Goal: Task Accomplishment & Management: Manage account settings

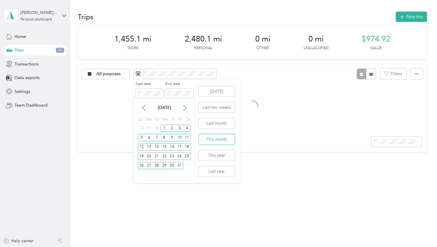
click at [225, 137] on button "This month" at bounding box center [217, 139] width 36 height 10
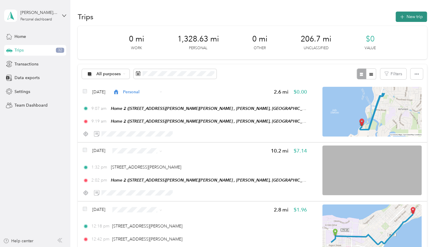
click at [400, 15] on icon "button" at bounding box center [402, 17] width 4 height 4
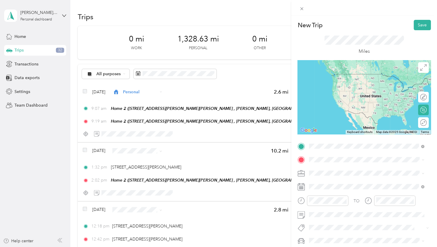
click at [335, 170] on span "[STREET_ADDRESS][PERSON_NAME][US_STATE]" at bounding box center [366, 167] width 92 height 5
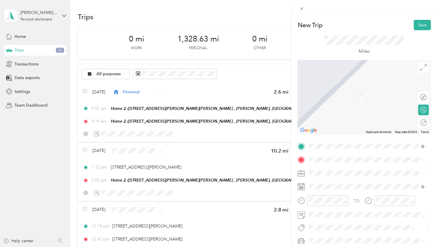
click at [333, 124] on div "Home 2 [STREET_ADDRESS][PERSON_NAME][PERSON_NAME], [PERSON_NAME], [GEOGRAPHIC_D…" at bounding box center [371, 118] width 102 height 25
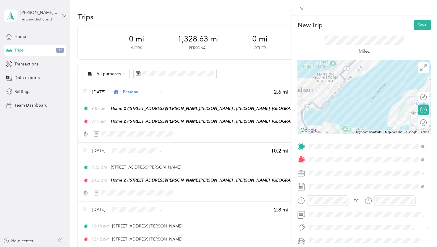
drag, startPoint x: 351, startPoint y: 68, endPoint x: 351, endPoint y: 90, distance: 22.5
click at [352, 95] on div at bounding box center [364, 97] width 133 height 74
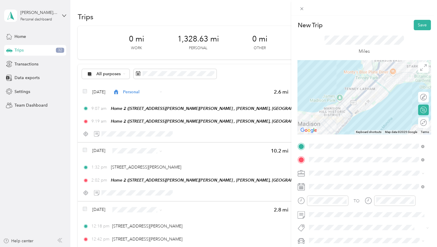
drag, startPoint x: 374, startPoint y: 118, endPoint x: 353, endPoint y: 92, distance: 33.9
click at [354, 93] on div at bounding box center [364, 97] width 133 height 74
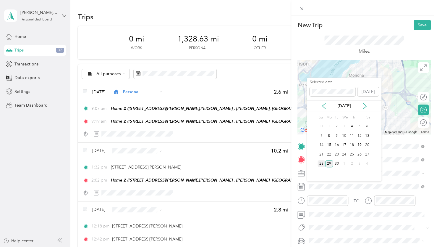
click at [318, 161] on div "28" at bounding box center [322, 163] width 8 height 7
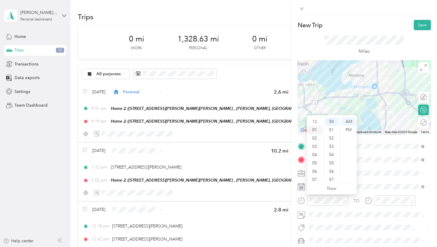
click at [314, 130] on div "01" at bounding box center [315, 130] width 14 height 8
click at [332, 163] on div "43" at bounding box center [332, 163] width 14 height 8
click at [347, 130] on div "PM" at bounding box center [349, 130] width 14 height 8
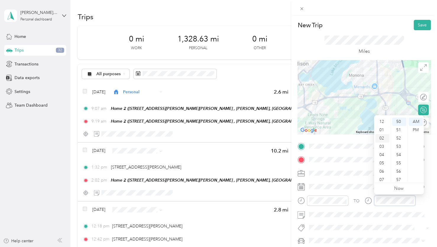
scroll to position [0, 0]
click at [382, 139] on div "02" at bounding box center [382, 138] width 14 height 8
click at [399, 137] on div "02" at bounding box center [399, 138] width 14 height 8
click at [418, 131] on div "PM" at bounding box center [416, 130] width 14 height 8
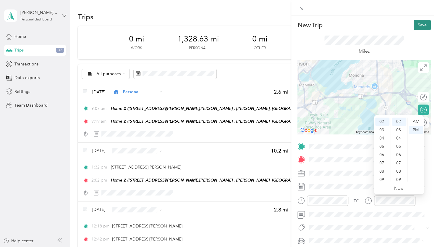
click at [420, 23] on button "Save" at bounding box center [422, 25] width 17 height 10
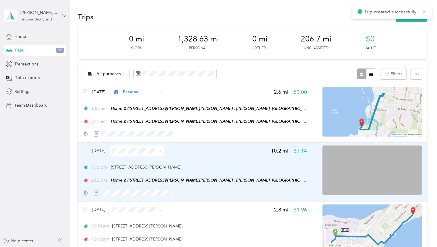
click at [356, 164] on img at bounding box center [371, 170] width 99 height 50
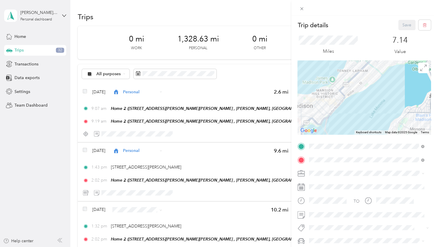
drag, startPoint x: 357, startPoint y: 125, endPoint x: 341, endPoint y: 86, distance: 42.1
click at [343, 91] on div at bounding box center [364, 97] width 133 height 74
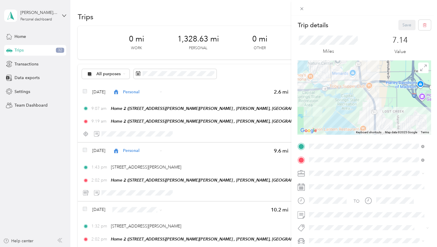
drag, startPoint x: 381, startPoint y: 107, endPoint x: 309, endPoint y: 104, distance: 71.9
click at [308, 104] on div at bounding box center [364, 97] width 133 height 74
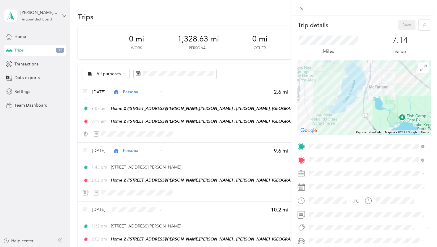
drag, startPoint x: 329, startPoint y: 114, endPoint x: 354, endPoint y: 63, distance: 57.3
click at [354, 63] on div at bounding box center [364, 97] width 133 height 74
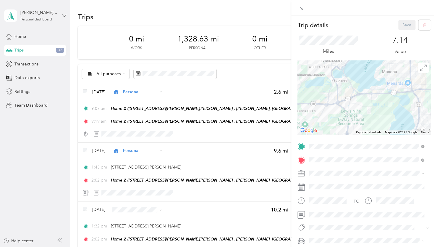
drag, startPoint x: 326, startPoint y: 93, endPoint x: 363, endPoint y: 129, distance: 51.0
click at [363, 129] on div at bounding box center [364, 97] width 133 height 74
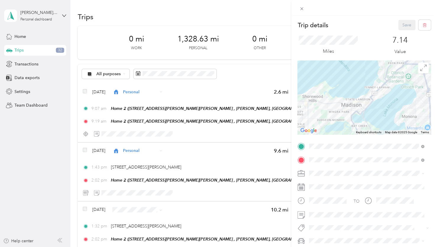
drag, startPoint x: 342, startPoint y: 87, endPoint x: 360, endPoint y: 128, distance: 44.6
click at [361, 131] on div "Keyboard shortcuts Map Data Map data ©2025 Google Map data ©2025 Google 2 km Cl…" at bounding box center [364, 97] width 133 height 74
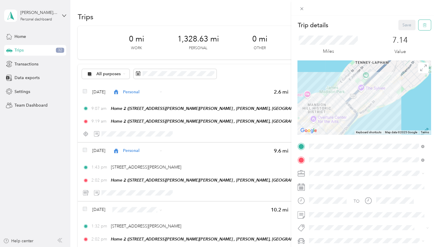
click at [423, 27] on icon "button" at bounding box center [425, 25] width 4 height 4
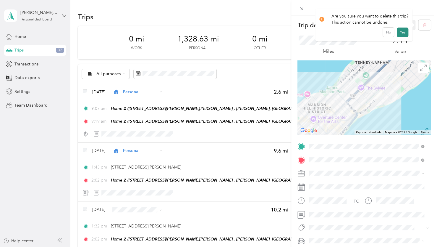
click at [401, 35] on button "Yes" at bounding box center [403, 32] width 12 height 9
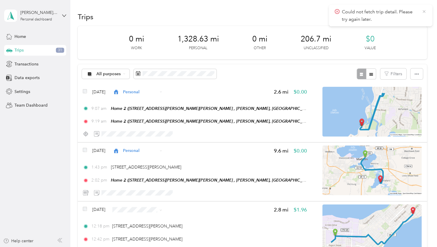
click at [422, 11] on icon at bounding box center [424, 11] width 5 height 5
click at [401, 20] on button "New trip" at bounding box center [411, 17] width 31 height 10
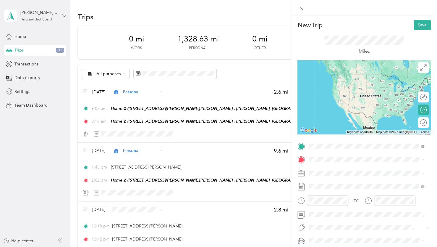
click at [344, 168] on span "[STREET_ADDRESS][US_STATE]" at bounding box center [349, 167] width 59 height 5
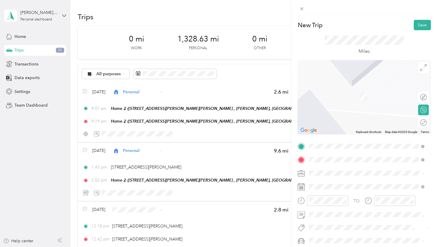
click at [340, 182] on span "[STREET_ADDRESS][PERSON_NAME][US_STATE]" at bounding box center [366, 180] width 92 height 5
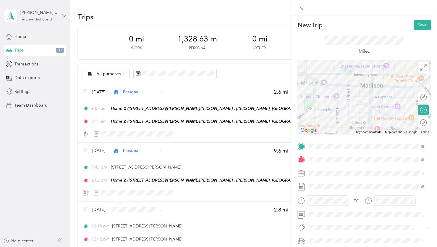
drag, startPoint x: 379, startPoint y: 106, endPoint x: 352, endPoint y: 110, distance: 27.4
click at [352, 110] on div at bounding box center [364, 97] width 133 height 74
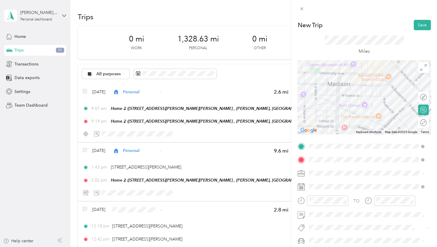
drag, startPoint x: 380, startPoint y: 102, endPoint x: 343, endPoint y: 98, distance: 36.9
click at [343, 98] on div at bounding box center [364, 97] width 133 height 74
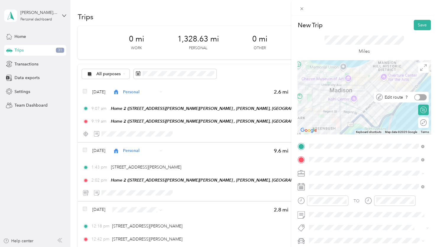
click at [419, 97] on div at bounding box center [420, 97] width 12 height 6
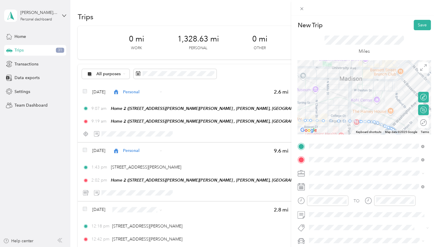
click at [340, 80] on div at bounding box center [364, 97] width 133 height 74
click at [369, 81] on div at bounding box center [364, 97] width 133 height 74
click at [414, 97] on div at bounding box center [420, 97] width 12 height 6
click at [373, 81] on div at bounding box center [364, 97] width 133 height 74
click at [373, 80] on div at bounding box center [364, 97] width 133 height 74
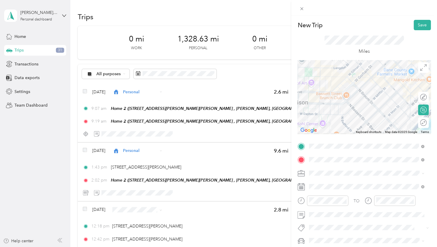
drag, startPoint x: 337, startPoint y: 117, endPoint x: 368, endPoint y: 106, distance: 33.1
click at [368, 106] on div at bounding box center [364, 97] width 133 height 74
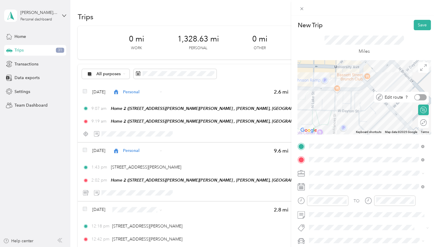
click at [416, 99] on div at bounding box center [420, 97] width 12 height 6
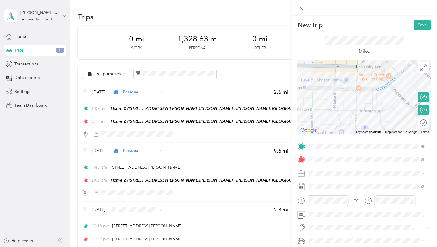
drag, startPoint x: 305, startPoint y: 88, endPoint x: 327, endPoint y: 111, distance: 32.0
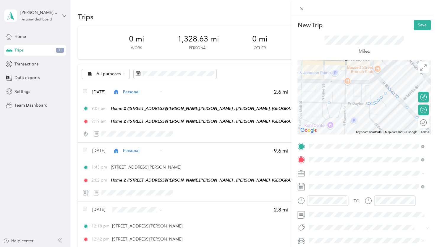
drag, startPoint x: 388, startPoint y: 115, endPoint x: 383, endPoint y: 111, distance: 6.5
click at [383, 111] on div at bounding box center [364, 97] width 133 height 74
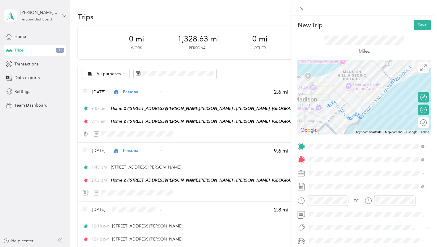
drag, startPoint x: 375, startPoint y: 120, endPoint x: 322, endPoint y: 113, distance: 53.1
click at [322, 113] on div at bounding box center [364, 97] width 133 height 74
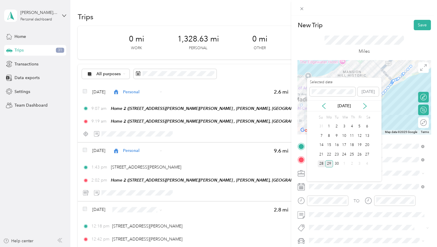
click at [321, 164] on div "28" at bounding box center [322, 163] width 8 height 7
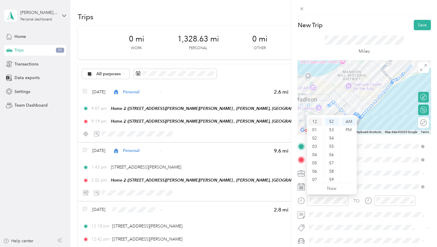
click at [314, 120] on div "12" at bounding box center [315, 121] width 14 height 8
click at [333, 159] on div "32" at bounding box center [332, 160] width 14 height 8
click at [347, 131] on div "PM" at bounding box center [349, 130] width 14 height 8
click at [393, 195] on div "TO Add photo" at bounding box center [364, 206] width 133 height 130
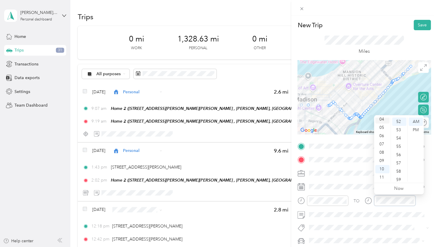
scroll to position [0, 0]
click at [381, 122] on div "12" at bounding box center [382, 121] width 14 height 8
click at [398, 128] on div "42" at bounding box center [399, 127] width 14 height 8
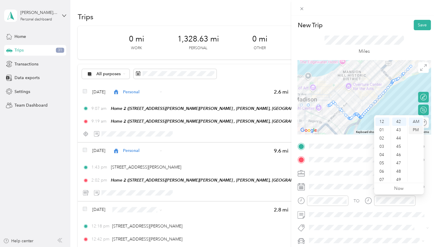
click at [416, 130] on div "PM" at bounding box center [416, 130] width 14 height 8
click at [418, 27] on button "Save" at bounding box center [422, 25] width 17 height 10
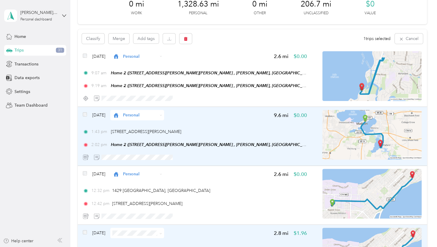
scroll to position [0, 0]
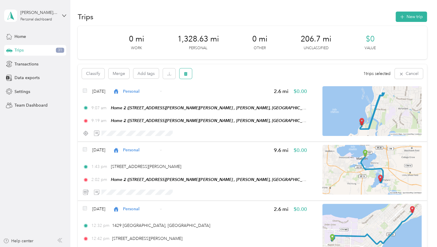
click at [187, 69] on button "button" at bounding box center [186, 73] width 12 height 10
click at [233, 98] on button "Yes" at bounding box center [230, 97] width 12 height 9
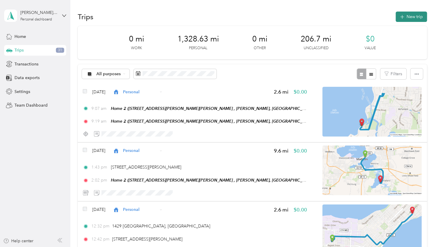
click at [406, 12] on button "New trip" at bounding box center [411, 17] width 31 height 10
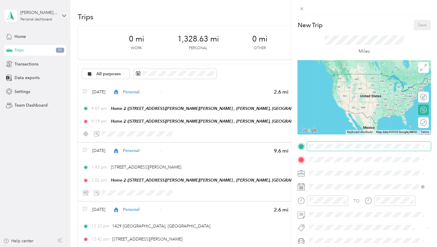
click at [323, 150] on span at bounding box center [369, 145] width 124 height 9
click at [334, 167] on span "[STREET_ADDRESS][US_STATE]" at bounding box center [349, 167] width 59 height 5
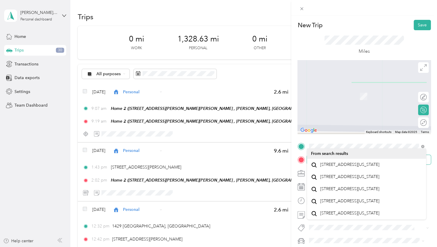
click at [325, 156] on span at bounding box center [369, 159] width 124 height 9
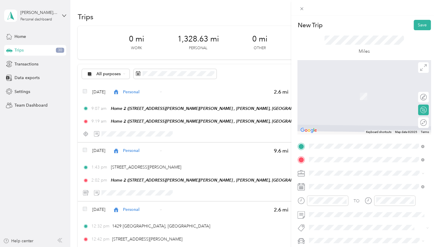
click at [337, 180] on span "[STREET_ADDRESS][US_STATE]" at bounding box center [349, 180] width 59 height 5
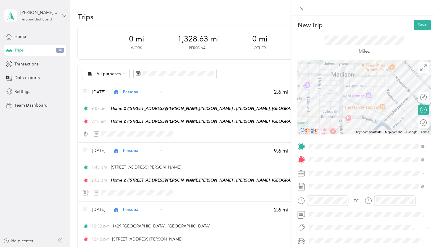
drag, startPoint x: 392, startPoint y: 101, endPoint x: 346, endPoint y: 104, distance: 45.4
click at [346, 104] on div at bounding box center [364, 97] width 133 height 74
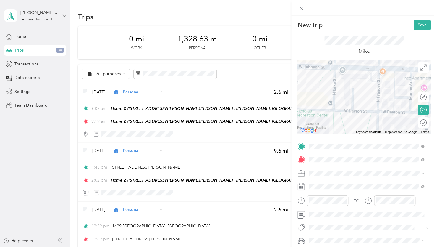
drag, startPoint x: 345, startPoint y: 87, endPoint x: 346, endPoint y: 125, distance: 37.9
click at [346, 125] on div at bounding box center [364, 97] width 133 height 74
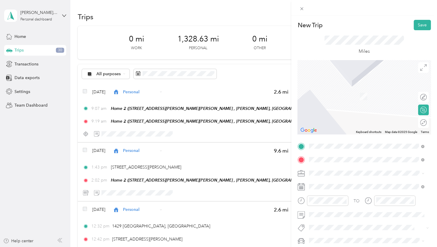
click at [343, 170] on span "[STREET_ADDRESS][US_STATE]" at bounding box center [349, 167] width 59 height 5
click at [334, 170] on span "[STREET_ADDRESS][PERSON_NAME][US_STATE]" at bounding box center [366, 167] width 92 height 5
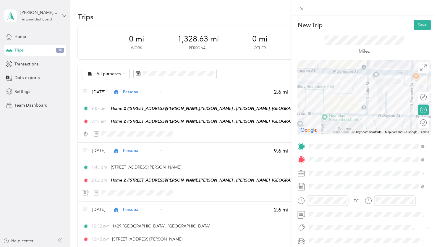
drag, startPoint x: 353, startPoint y: 107, endPoint x: 402, endPoint y: 107, distance: 49.1
click at [402, 107] on div at bounding box center [364, 97] width 133 height 74
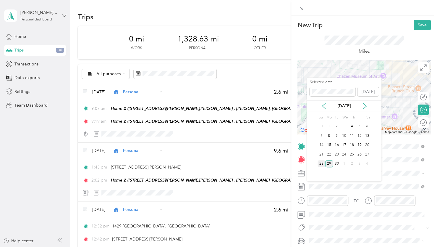
click at [322, 163] on div "28" at bounding box center [322, 163] width 8 height 7
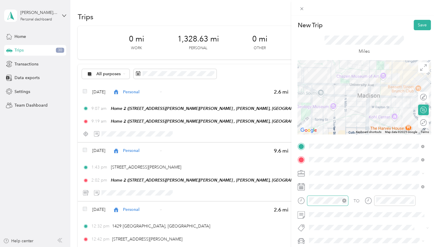
click at [319, 195] on div at bounding box center [327, 200] width 41 height 10
click at [315, 175] on div "11" at bounding box center [315, 177] width 14 height 8
click at [331, 140] on div "51" at bounding box center [332, 140] width 14 height 8
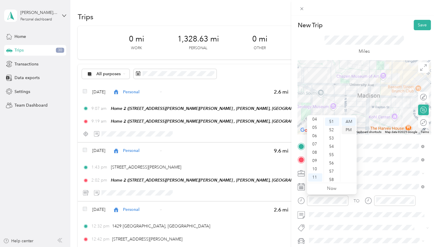
click at [349, 132] on div "PM" at bounding box center [349, 130] width 14 height 8
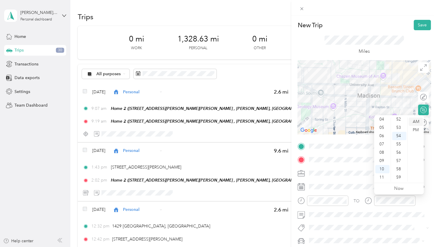
click at [415, 121] on div "AM" at bounding box center [416, 121] width 14 height 8
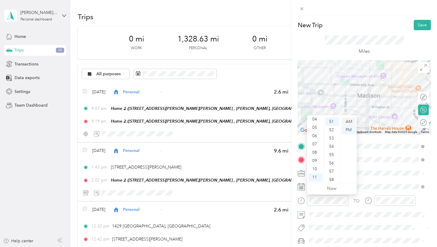
click at [350, 122] on div "AM" at bounding box center [349, 121] width 14 height 8
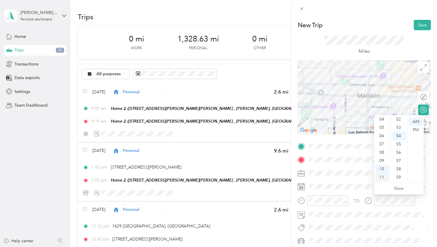
click at [380, 177] on div "11" at bounding box center [382, 177] width 14 height 8
click at [398, 160] on div "57" at bounding box center [399, 160] width 14 height 8
click at [362, 209] on div "TO" at bounding box center [364, 202] width 133 height 14
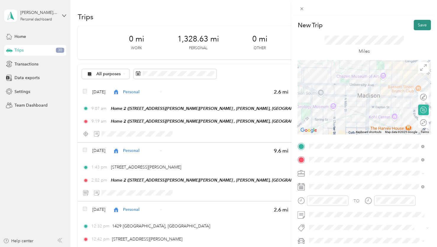
click at [415, 24] on button "Save" at bounding box center [422, 25] width 17 height 10
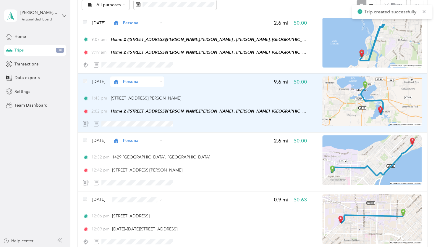
scroll to position [207, 0]
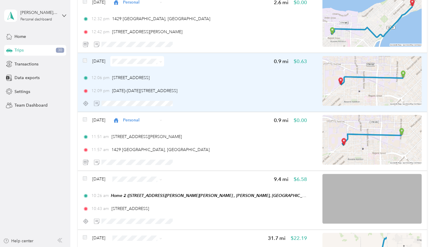
click at [351, 88] on img at bounding box center [371, 81] width 99 height 50
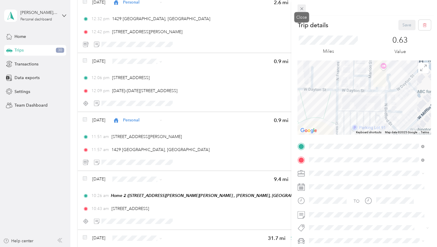
click at [302, 9] on icon at bounding box center [301, 8] width 3 height 3
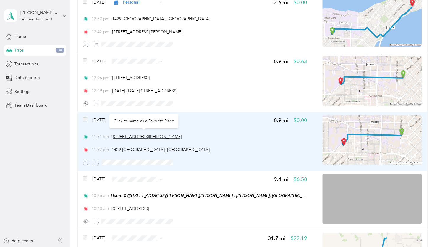
click at [145, 137] on span "[STREET_ADDRESS][PERSON_NAME]" at bounding box center [146, 136] width 70 height 5
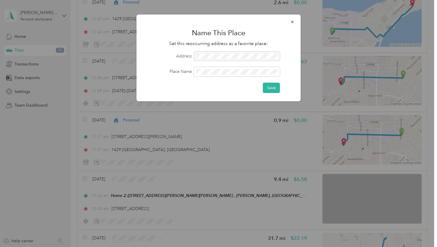
click at [237, 143] on div at bounding box center [218, 123] width 437 height 247
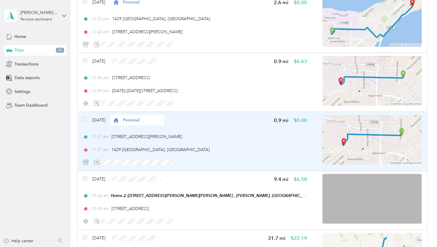
click at [228, 135] on div "11:51 am [STREET_ADDRESS][PERSON_NAME]" at bounding box center [195, 136] width 224 height 6
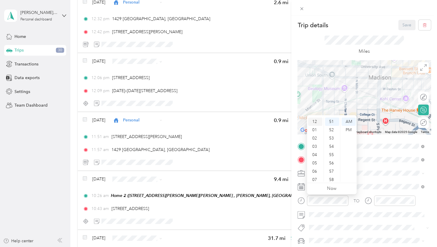
click at [314, 122] on div "12" at bounding box center [315, 121] width 14 height 8
click at [332, 161] on div "06" at bounding box center [332, 163] width 14 height 8
drag, startPoint x: 347, startPoint y: 129, endPoint x: 368, endPoint y: 155, distance: 33.4
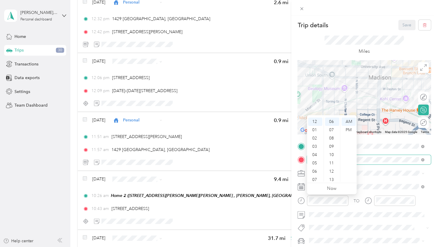
click at [347, 131] on div "PM" at bounding box center [349, 130] width 14 height 8
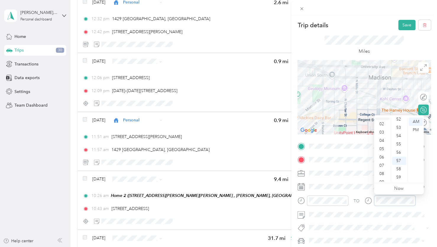
scroll to position [0, 0]
click at [380, 121] on div "12" at bounding box center [382, 121] width 14 height 8
click at [399, 148] on div "09" at bounding box center [399, 147] width 14 height 8
click at [419, 128] on div "PM" at bounding box center [416, 130] width 14 height 8
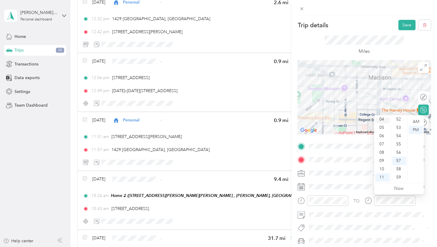
scroll to position [0, 0]
click at [383, 122] on div "12" at bounding box center [382, 121] width 14 height 8
click at [398, 168] on div "09" at bounding box center [399, 166] width 14 height 8
click at [401, 28] on button "Save" at bounding box center [406, 25] width 17 height 10
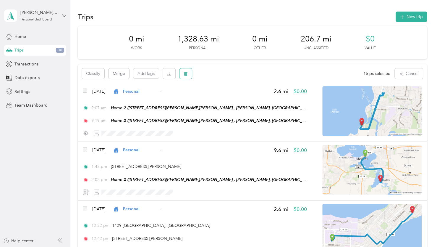
click at [184, 72] on icon "button" at bounding box center [186, 74] width 4 height 4
click at [224, 102] on button "Yes" at bounding box center [230, 97] width 12 height 9
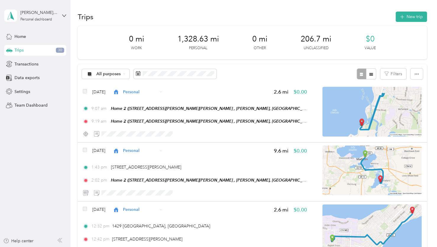
click at [408, 26] on div "0 mi Work 1,328.63 mi Personal 0 mi Other 206.7 mi Unclassified $0 Value" at bounding box center [252, 42] width 349 height 33
click at [405, 14] on button "New trip" at bounding box center [411, 17] width 31 height 10
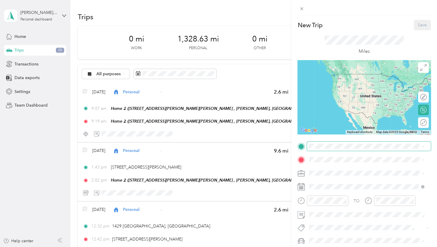
click at [323, 142] on span at bounding box center [369, 145] width 124 height 9
click at [329, 191] on strong "Home 2" at bounding box center [327, 187] width 15 height 5
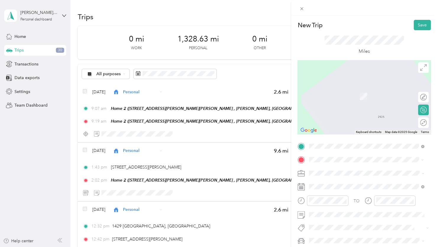
click at [341, 183] on span "[STREET_ADDRESS][PERSON_NAME][US_STATE]" at bounding box center [366, 180] width 92 height 5
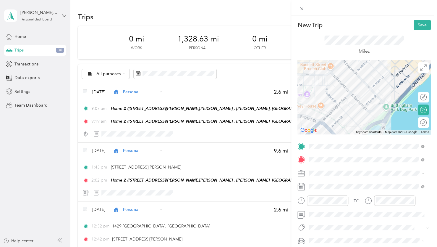
drag, startPoint x: 351, startPoint y: 84, endPoint x: 356, endPoint y: 104, distance: 20.4
click at [356, 104] on div at bounding box center [364, 97] width 133 height 74
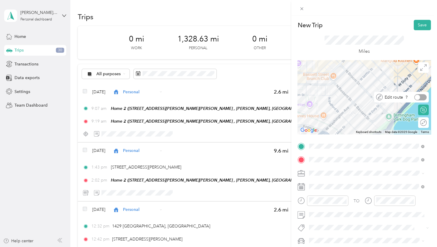
click at [419, 98] on div at bounding box center [420, 97] width 12 height 6
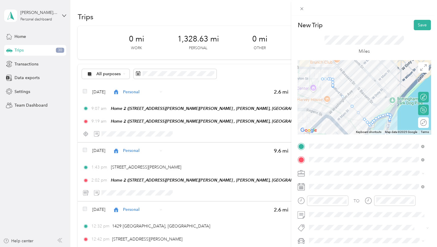
drag, startPoint x: 370, startPoint y: 110, endPoint x: 374, endPoint y: 93, distance: 18.1
click at [374, 93] on div at bounding box center [364, 97] width 133 height 74
drag, startPoint x: 351, startPoint y: 106, endPoint x: 376, endPoint y: 81, distance: 35.4
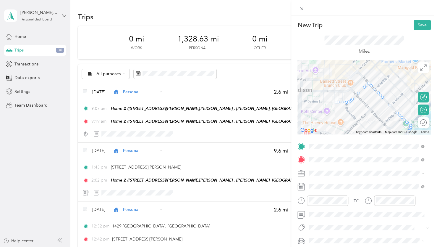
drag, startPoint x: 351, startPoint y: 87, endPoint x: 365, endPoint y: 110, distance: 26.8
click at [365, 110] on div at bounding box center [364, 97] width 133 height 74
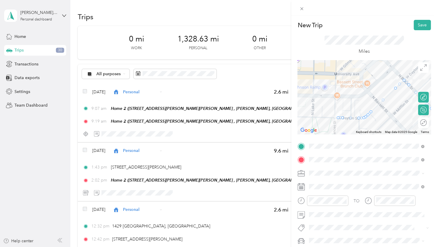
drag, startPoint x: 347, startPoint y: 98, endPoint x: 380, endPoint y: 121, distance: 39.7
click at [380, 121] on div at bounding box center [364, 97] width 133 height 74
drag, startPoint x: 381, startPoint y: 101, endPoint x: 353, endPoint y: 74, distance: 38.9
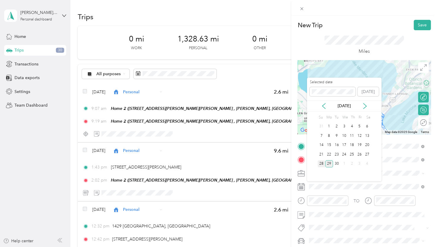
click at [321, 163] on div "28" at bounding box center [322, 163] width 8 height 7
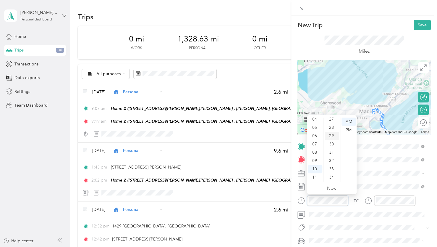
scroll to position [196, 0]
click at [331, 140] on div "26" at bounding box center [332, 140] width 14 height 8
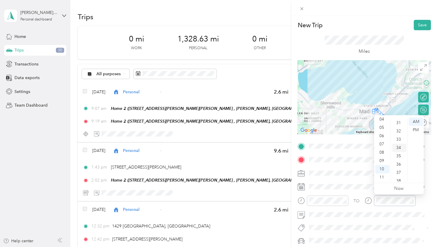
scroll to position [315, 0]
click at [399, 161] on div "43" at bounding box center [399, 163] width 14 height 8
click at [422, 25] on button "Save" at bounding box center [422, 25] width 17 height 10
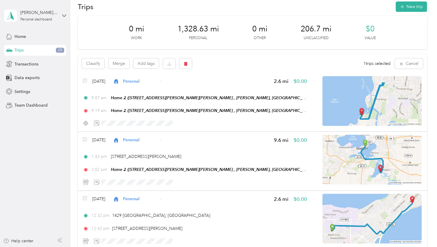
scroll to position [0, 0]
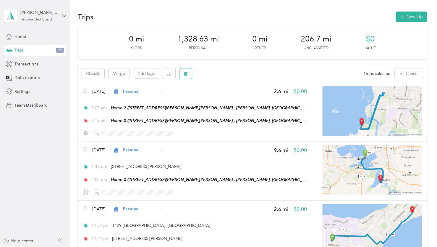
click at [185, 71] on button "button" at bounding box center [186, 73] width 12 height 10
click at [226, 97] on button "Yes" at bounding box center [230, 97] width 12 height 9
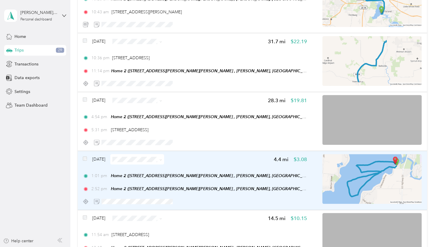
scroll to position [355, 0]
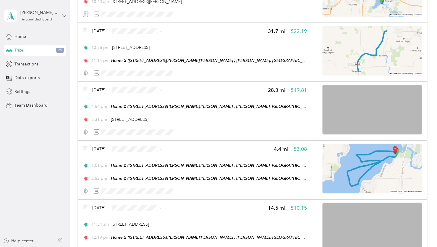
click at [141, 170] on span "Personal" at bounding box center [154, 170] width 35 height 6
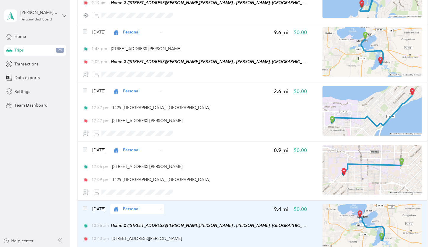
scroll to position [0, 0]
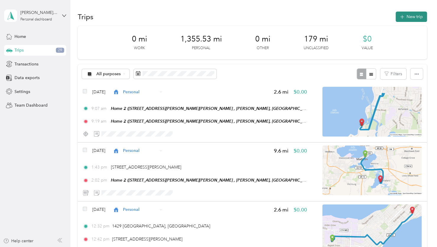
click at [408, 21] on button "New trip" at bounding box center [411, 17] width 31 height 10
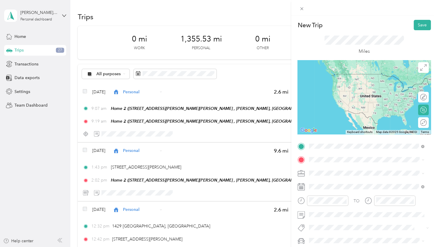
click at [363, 170] on span "[STREET_ADDRESS][US_STATE]" at bounding box center [349, 167] width 59 height 5
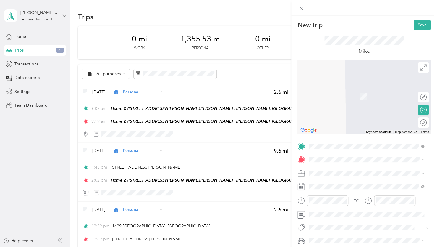
click at [347, 117] on div "Home 2 [STREET_ADDRESS][PERSON_NAME][PERSON_NAME], [PERSON_NAME], [GEOGRAPHIC_D…" at bounding box center [371, 117] width 102 height 25
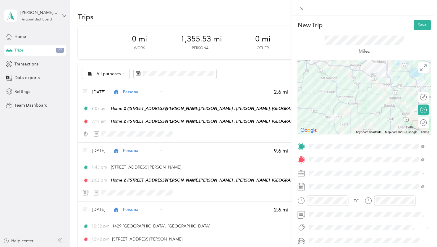
click at [356, 80] on div at bounding box center [364, 97] width 133 height 74
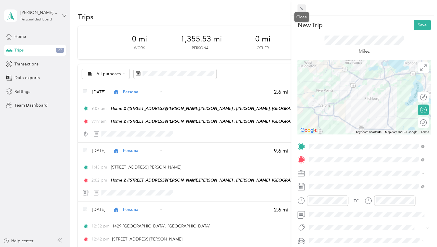
click at [301, 7] on icon at bounding box center [301, 8] width 5 height 5
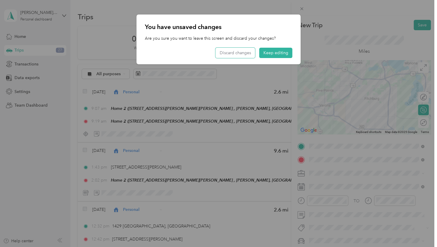
drag, startPoint x: 231, startPoint y: 48, endPoint x: 232, endPoint y: 55, distance: 7.2
click at [231, 49] on button "Discard changes" at bounding box center [236, 53] width 40 height 10
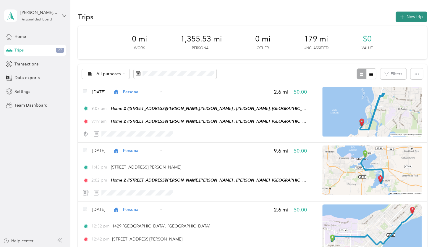
click at [403, 20] on button "New trip" at bounding box center [411, 17] width 31 height 10
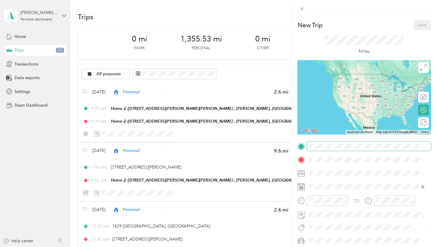
click at [324, 148] on span at bounding box center [369, 145] width 124 height 9
click at [333, 167] on span "[STREET_ADDRESS][US_STATE]" at bounding box center [349, 167] width 59 height 5
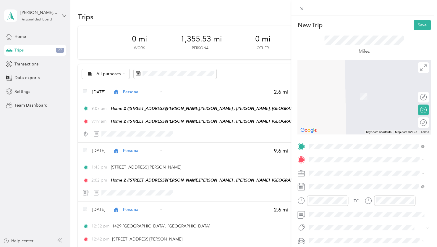
click at [329, 162] on span at bounding box center [369, 159] width 124 height 9
click at [336, 125] on span "[STREET_ADDRESS][PERSON_NAME][PERSON_NAME] , 53558, [GEOGRAPHIC_DATA], [GEOGRAP…" at bounding box center [367, 120] width 94 height 17
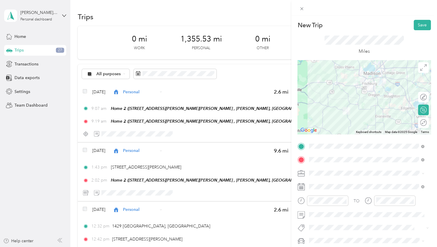
click at [365, 79] on div at bounding box center [364, 97] width 133 height 74
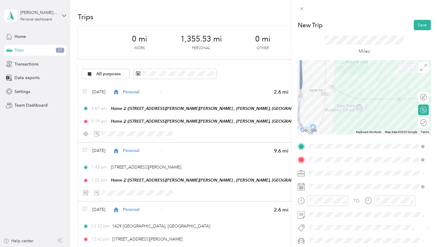
drag, startPoint x: 325, startPoint y: 106, endPoint x: 351, endPoint y: 89, distance: 31.0
click at [351, 89] on div at bounding box center [364, 97] width 133 height 74
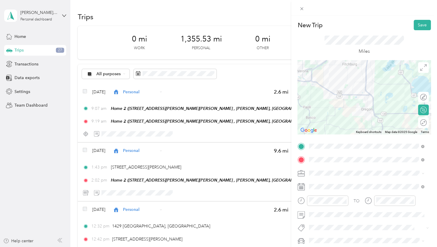
drag, startPoint x: 348, startPoint y: 114, endPoint x: 379, endPoint y: 101, distance: 33.9
click at [378, 101] on div at bounding box center [364, 97] width 133 height 74
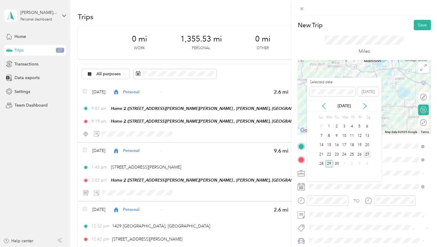
click at [366, 154] on div "27" at bounding box center [367, 154] width 8 height 7
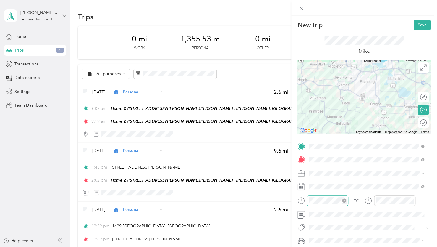
click at [313, 203] on div at bounding box center [327, 200] width 41 height 10
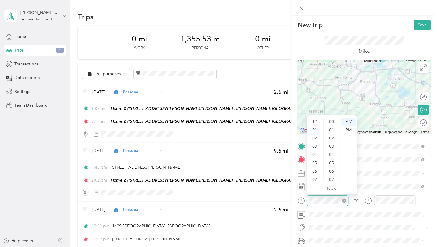
scroll to position [35, 0]
click at [332, 131] on div "10" at bounding box center [332, 130] width 14 height 8
click at [353, 131] on div "PM" at bounding box center [349, 130] width 14 height 8
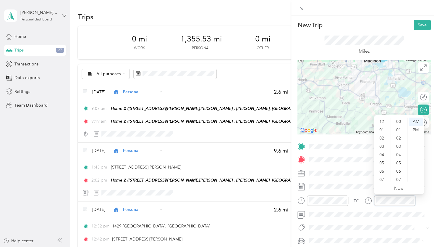
scroll to position [35, 0]
click at [382, 178] on div "11" at bounding box center [382, 177] width 14 height 8
click at [400, 166] on div "50" at bounding box center [399, 165] width 14 height 8
click at [415, 130] on div "PM" at bounding box center [416, 130] width 14 height 8
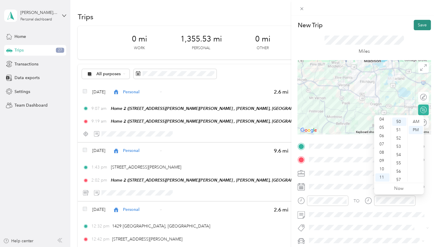
click at [416, 28] on button "Save" at bounding box center [422, 25] width 17 height 10
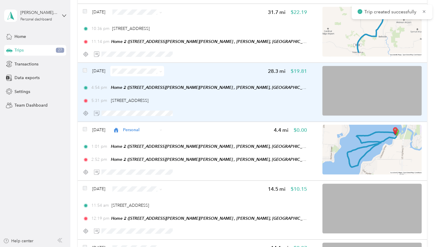
scroll to position [325, 0]
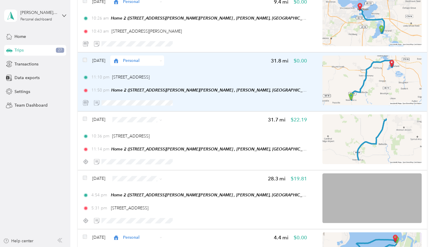
click at [245, 75] on div "11:10 pm [STREET_ADDRESS]" at bounding box center [195, 77] width 224 height 6
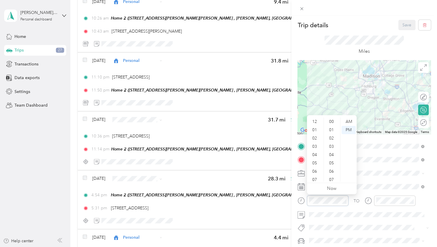
scroll to position [35, 0]
click at [316, 169] on div "10" at bounding box center [315, 169] width 14 height 8
click at [332, 131] on div "36" at bounding box center [332, 130] width 14 height 8
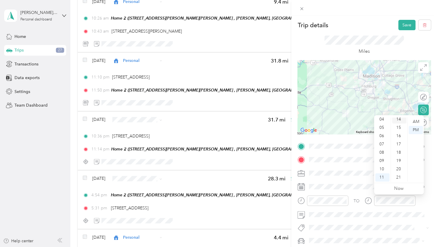
click at [399, 119] on div "14" at bounding box center [399, 119] width 14 height 8
click at [381, 220] on div "TO Add photo" at bounding box center [364, 206] width 133 height 130
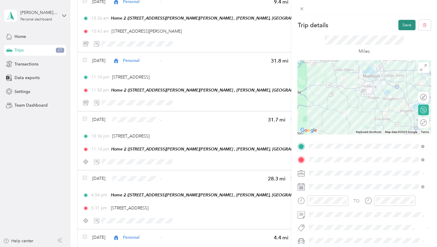
click at [401, 26] on button "Save" at bounding box center [406, 25] width 17 height 10
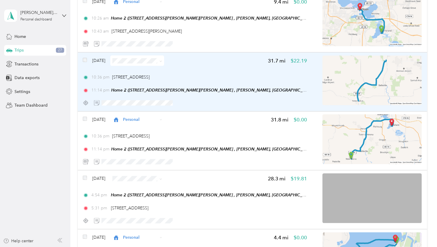
click at [87, 59] on div "[DATE]" at bounding box center [123, 60] width 81 height 10
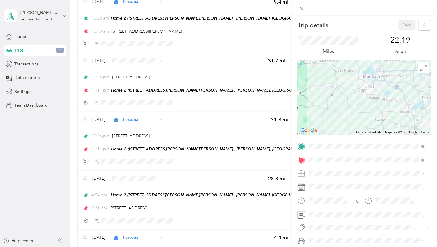
click at [83, 61] on div "Trip details Save This trip cannot be edited because it is either under review,…" at bounding box center [218, 123] width 437 height 247
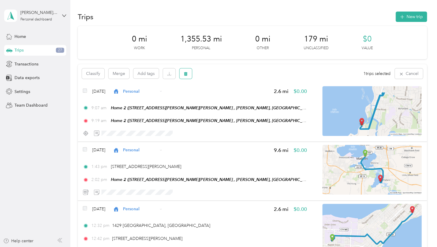
click at [185, 71] on span "button" at bounding box center [186, 73] width 4 height 5
click at [228, 100] on button "Yes" at bounding box center [230, 97] width 12 height 9
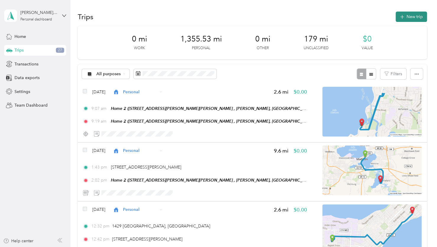
click at [402, 17] on icon "button" at bounding box center [402, 17] width 7 height 7
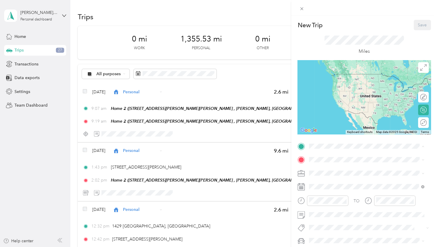
click at [328, 197] on div "Home 2 [STREET_ADDRESS][PERSON_NAME][PERSON_NAME], [PERSON_NAME], [GEOGRAPHIC_D…" at bounding box center [371, 197] width 102 height 25
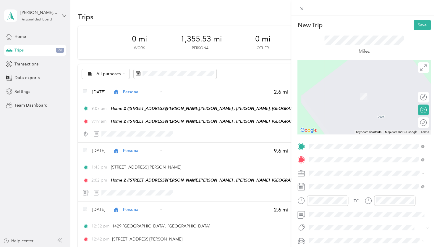
click at [355, 92] on div "[STREET_ADDRESS][US_STATE]" at bounding box center [366, 88] width 111 height 8
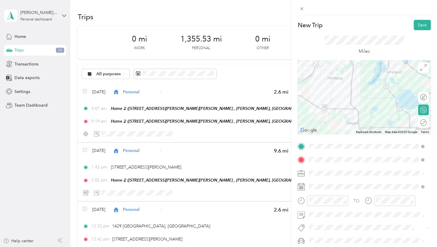
drag, startPoint x: 398, startPoint y: 85, endPoint x: 354, endPoint y: 110, distance: 51.0
click at [354, 110] on div at bounding box center [364, 97] width 133 height 74
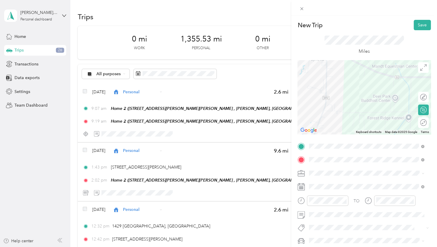
drag, startPoint x: 353, startPoint y: 121, endPoint x: 356, endPoint y: 91, distance: 30.3
click at [356, 91] on div at bounding box center [364, 97] width 133 height 74
click at [418, 96] on div at bounding box center [420, 97] width 12 height 6
drag, startPoint x: 367, startPoint y: 69, endPoint x: 362, endPoint y: 113, distance: 44.3
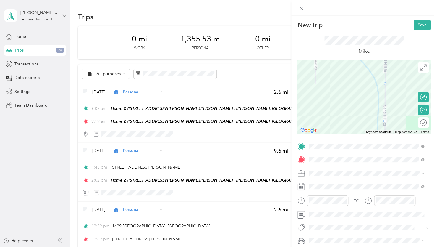
drag, startPoint x: 396, startPoint y: 93, endPoint x: 324, endPoint y: 87, distance: 72.4
click at [320, 88] on div at bounding box center [364, 97] width 133 height 74
drag, startPoint x: 314, startPoint y: 96, endPoint x: 332, endPoint y: 78, distance: 25.7
click at [332, 78] on div at bounding box center [364, 97] width 133 height 74
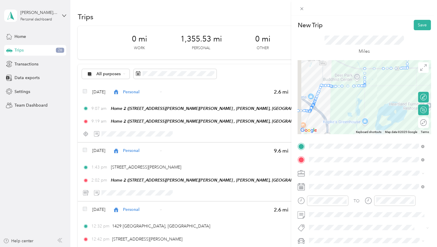
drag, startPoint x: 317, startPoint y: 72, endPoint x: 346, endPoint y: 70, distance: 29.3
click at [346, 70] on div at bounding box center [364, 97] width 133 height 74
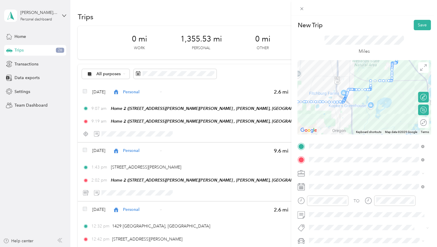
drag, startPoint x: 380, startPoint y: 119, endPoint x: 397, endPoint y: 98, distance: 27.7
click at [396, 98] on div at bounding box center [364, 97] width 133 height 74
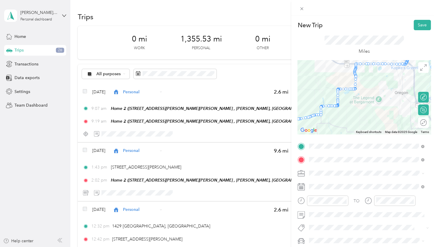
drag, startPoint x: 337, startPoint y: 120, endPoint x: 374, endPoint y: 90, distance: 47.6
click at [381, 85] on div at bounding box center [364, 97] width 133 height 74
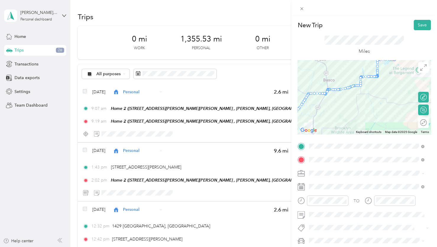
drag, startPoint x: 338, startPoint y: 120, endPoint x: 379, endPoint y: 94, distance: 48.5
click at [379, 94] on div at bounding box center [364, 97] width 133 height 74
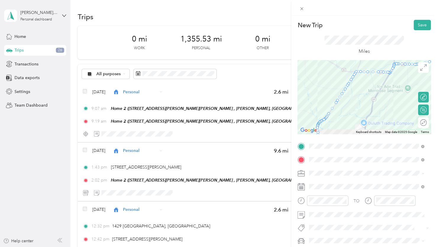
drag, startPoint x: 306, startPoint y: 95, endPoint x: 360, endPoint y: 83, distance: 55.0
click at [360, 83] on div at bounding box center [364, 97] width 133 height 74
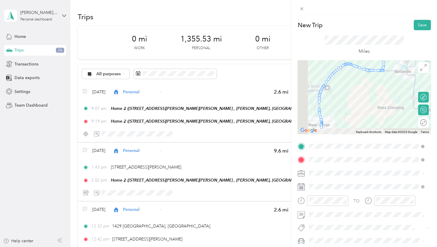
drag, startPoint x: 328, startPoint y: 117, endPoint x: 360, endPoint y: 77, distance: 50.8
click at [360, 77] on div at bounding box center [364, 97] width 133 height 74
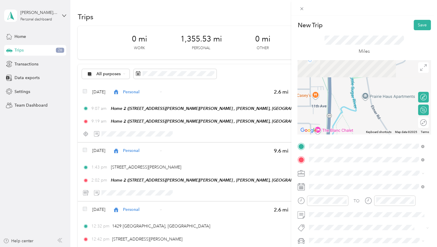
drag, startPoint x: 345, startPoint y: 88, endPoint x: 344, endPoint y: 113, distance: 24.9
click at [344, 113] on div at bounding box center [364, 97] width 133 height 74
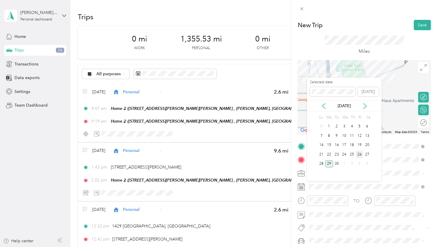
click at [362, 154] on div "26" at bounding box center [360, 154] width 8 height 7
click at [364, 154] on div "27" at bounding box center [367, 154] width 8 height 7
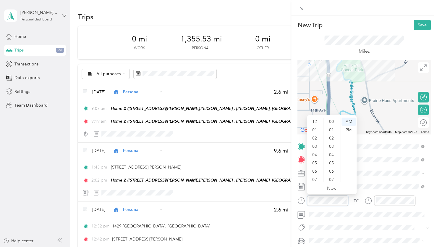
scroll to position [35, 0]
click at [313, 126] on div "05" at bounding box center [315, 127] width 14 height 8
click at [345, 130] on div "PM" at bounding box center [349, 130] width 14 height 8
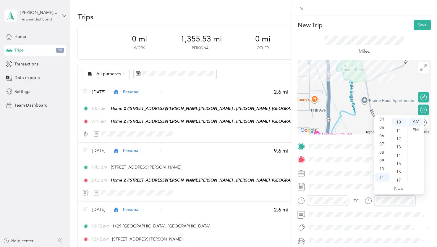
scroll to position [83, 0]
click at [383, 126] on div "05" at bounding box center [382, 127] width 14 height 8
click at [400, 154] on div "46" at bounding box center [399, 153] width 14 height 8
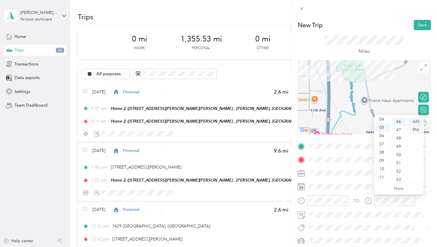
click at [415, 131] on div "PM" at bounding box center [416, 130] width 14 height 8
click at [419, 26] on button "Save" at bounding box center [422, 25] width 17 height 10
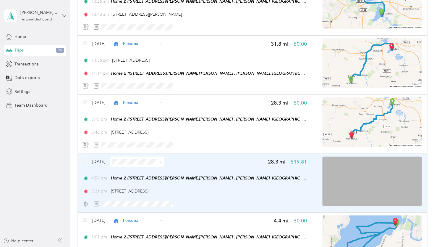
scroll to position [384, 0]
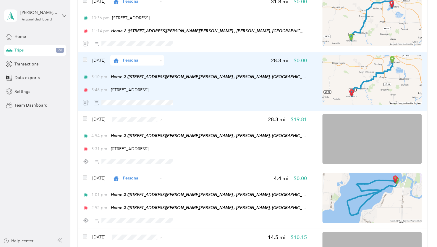
click at [192, 93] on div "[DATE] Personal 28.3 mi $0.00 5:10 pm Home 2 ([STREET_ADDRESS][PERSON_NAME][PER…" at bounding box center [195, 81] width 224 height 52
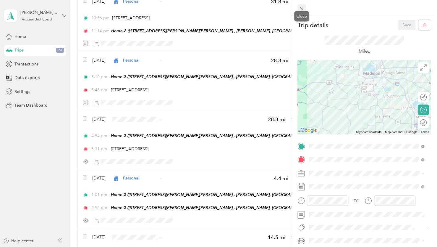
click at [303, 9] on icon at bounding box center [301, 8] width 5 height 5
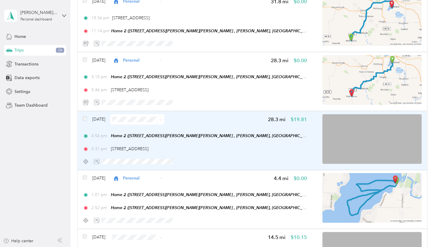
click at [143, 122] on span at bounding box center [137, 119] width 54 height 10
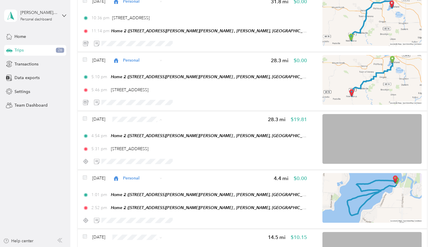
click at [147, 139] on span "Personal" at bounding box center [154, 140] width 35 height 6
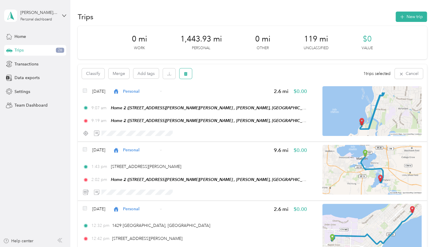
click at [184, 76] on icon "button" at bounding box center [186, 74] width 4 height 4
click at [229, 100] on button "Yes" at bounding box center [230, 97] width 12 height 9
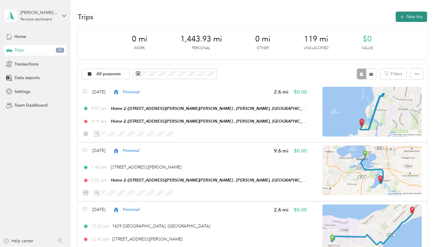
click at [402, 17] on icon "button" at bounding box center [402, 17] width 4 height 4
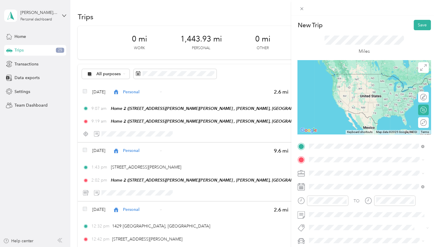
click at [333, 168] on span "[STREET_ADDRESS][US_STATE]" at bounding box center [349, 167] width 59 height 5
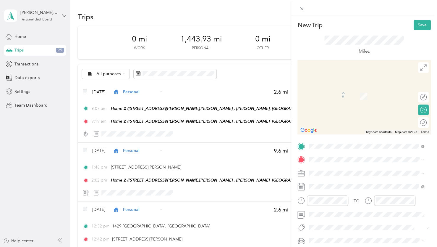
click at [343, 123] on div "Home 2 [STREET_ADDRESS][PERSON_NAME][PERSON_NAME], [PERSON_NAME], [GEOGRAPHIC_D…" at bounding box center [371, 118] width 102 height 25
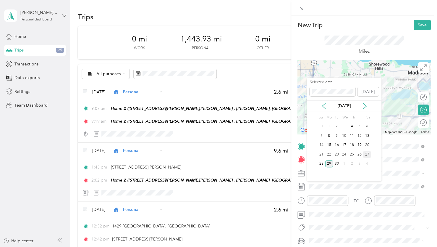
click at [363, 153] on div "27" at bounding box center [367, 154] width 8 height 7
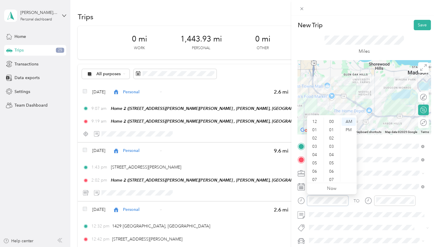
scroll to position [35, 0]
click at [414, 26] on button "Save" at bounding box center [422, 25] width 17 height 10
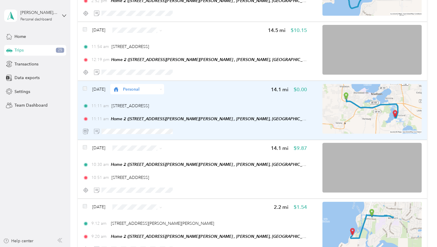
scroll to position [532, 0]
click at [260, 119] on span "Home 2 ([STREET_ADDRESS][PERSON_NAME][PERSON_NAME] , [PERSON_NAME], [GEOGRAPHIC…" at bounding box center [213, 118] width 204 height 5
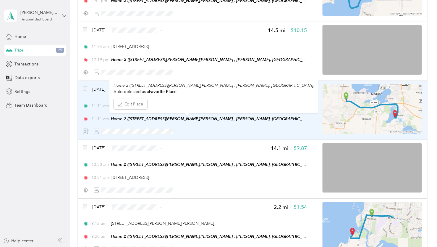
click at [280, 119] on div "11:11 am Home 2 ([STREET_ADDRESS][PERSON_NAME][PERSON_NAME] , [PERSON_NAME], [G…" at bounding box center [195, 118] width 224 height 6
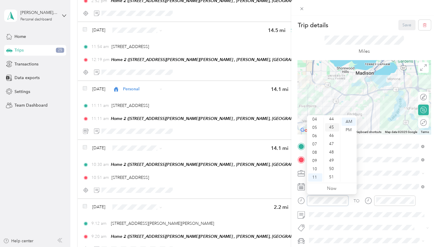
scroll to position [433, 0]
click at [329, 133] on div "54" at bounding box center [332, 136] width 14 height 8
click at [346, 130] on div "PM" at bounding box center [349, 130] width 14 height 8
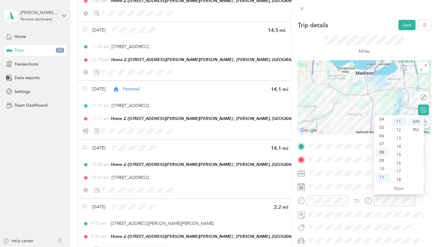
scroll to position [0, 0]
click at [382, 119] on div "12" at bounding box center [382, 121] width 14 height 8
click at [399, 159] on div "19" at bounding box center [399, 158] width 14 height 8
click at [416, 131] on div "PM" at bounding box center [416, 130] width 14 height 8
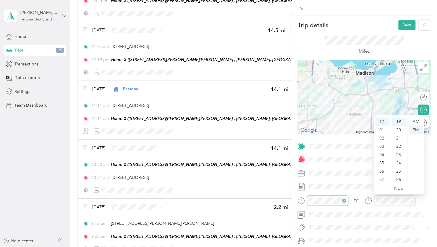
click at [323, 204] on div at bounding box center [327, 200] width 41 height 10
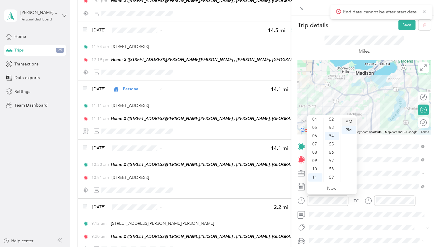
click at [349, 120] on div "AM" at bounding box center [349, 121] width 14 height 8
click at [376, 182] on span at bounding box center [369, 186] width 124 height 9
click at [386, 196] on div at bounding box center [394, 200] width 41 height 10
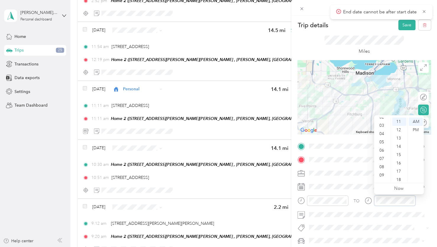
scroll to position [0, 0]
click at [382, 122] on div "12" at bounding box center [382, 121] width 14 height 8
click at [400, 171] on div "19" at bounding box center [399, 171] width 14 height 8
click at [415, 132] on div "PM" at bounding box center [416, 130] width 14 height 8
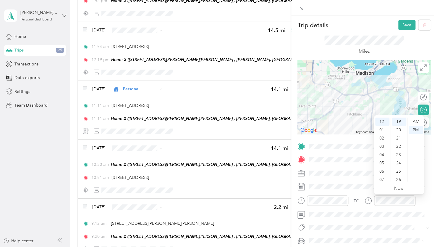
click at [384, 221] on div "TO Add photo" at bounding box center [364, 206] width 133 height 130
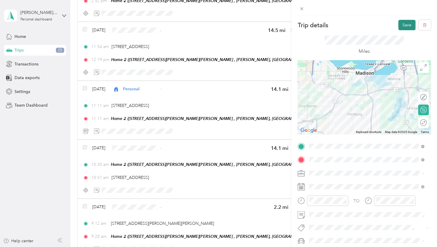
click at [401, 21] on button "Save" at bounding box center [406, 25] width 17 height 10
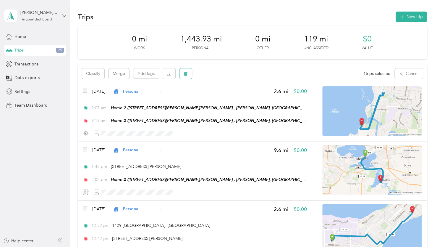
click at [188, 76] on button "button" at bounding box center [186, 73] width 12 height 10
click at [226, 98] on button "Yes" at bounding box center [230, 97] width 12 height 9
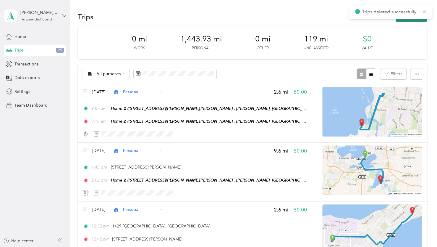
click at [405, 19] on button "New trip" at bounding box center [411, 17] width 31 height 10
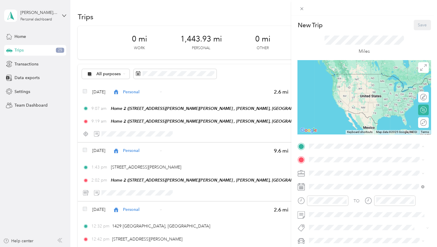
click at [332, 202] on span "[STREET_ADDRESS][PERSON_NAME][PERSON_NAME] , 53558, [GEOGRAPHIC_DATA], [GEOGRAP…" at bounding box center [367, 200] width 94 height 17
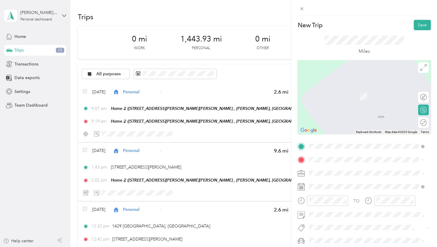
click at [336, 179] on span "[STREET_ADDRESS][US_STATE]" at bounding box center [349, 180] width 59 height 5
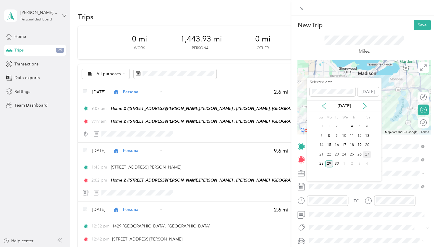
click at [368, 153] on div "27" at bounding box center [367, 154] width 8 height 7
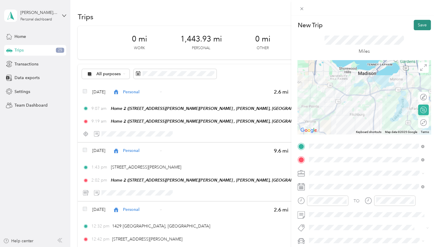
click at [420, 27] on button "Save" at bounding box center [422, 25] width 17 height 10
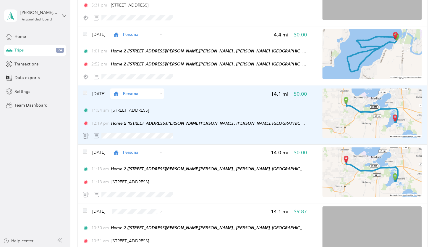
scroll to position [503, 0]
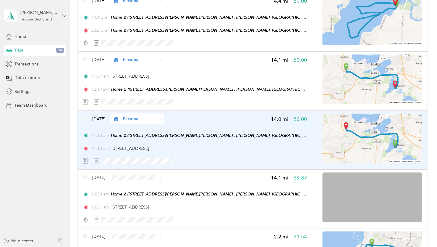
click at [211, 154] on div "[DATE] Personal 14.0 mi $0.00 11:13 am Home 2 ([STREET_ADDRESS][PERSON_NAME][PE…" at bounding box center [195, 139] width 224 height 52
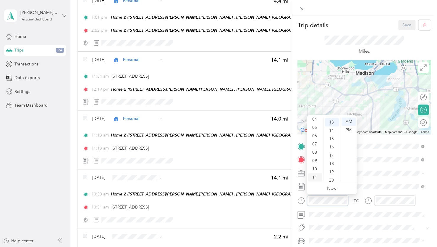
scroll to position [108, 0]
click at [316, 167] on div "10" at bounding box center [315, 169] width 14 height 8
click at [332, 143] on div "30" at bounding box center [332, 144] width 14 height 8
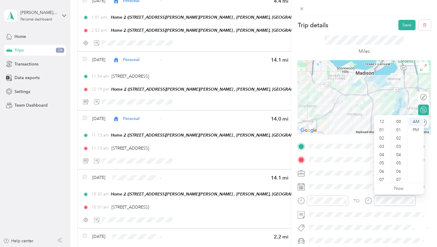
scroll to position [35, 0]
click at [381, 168] on div "10" at bounding box center [382, 169] width 14 height 8
click at [398, 133] on div "50" at bounding box center [399, 132] width 14 height 8
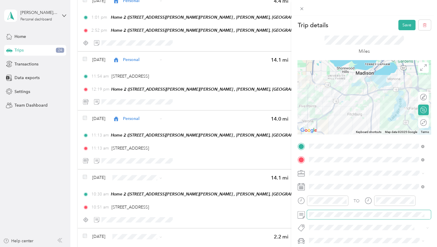
scroll to position [108, 0]
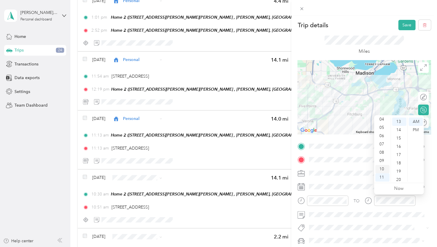
click at [385, 166] on div "10" at bounding box center [382, 169] width 14 height 8
click at [400, 163] on div "50" at bounding box center [399, 162] width 14 height 8
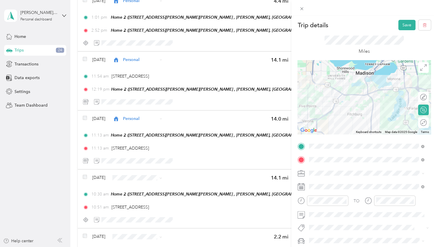
click at [375, 221] on div "TO Add photo" at bounding box center [364, 206] width 133 height 130
click at [402, 28] on button "Save" at bounding box center [406, 25] width 17 height 10
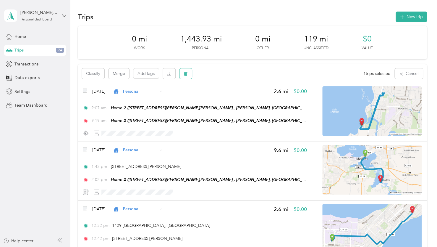
click at [187, 75] on icon "button" at bounding box center [186, 74] width 4 height 4
click at [232, 100] on button "Yes" at bounding box center [230, 97] width 12 height 9
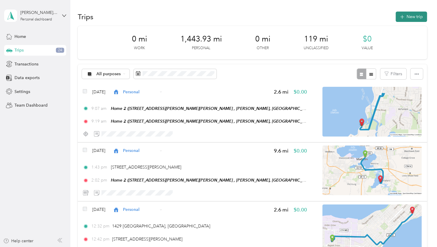
click at [399, 20] on button "New trip" at bounding box center [411, 17] width 31 height 10
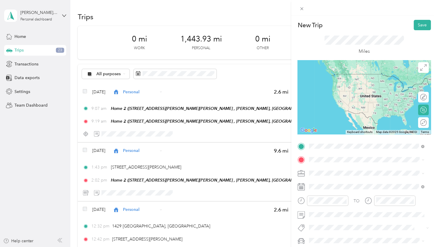
click at [341, 170] on span "[STREET_ADDRESS][PERSON_NAME][US_STATE]" at bounding box center [366, 167] width 92 height 5
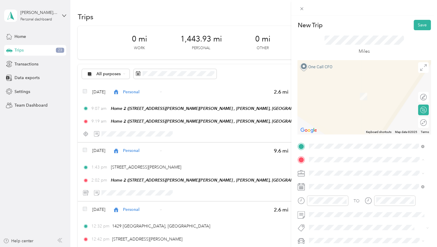
click at [330, 119] on span "[STREET_ADDRESS][PERSON_NAME][PERSON_NAME] , 53558, [GEOGRAPHIC_DATA], [GEOGRAP…" at bounding box center [367, 120] width 94 height 17
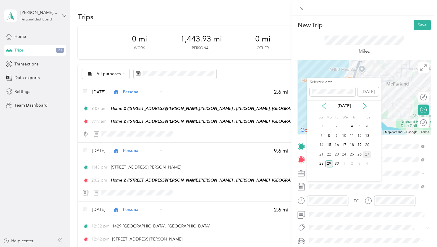
click at [365, 153] on div "27" at bounding box center [367, 154] width 8 height 7
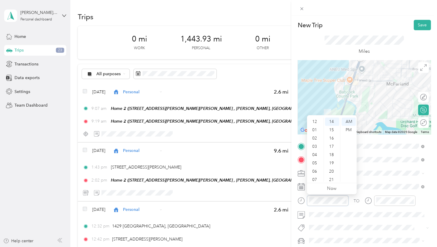
scroll to position [35, 0]
click at [315, 161] on div "09" at bounding box center [315, 160] width 14 height 8
click at [331, 130] on div "15" at bounding box center [332, 130] width 14 height 8
click at [314, 160] on div "09" at bounding box center [315, 160] width 14 height 8
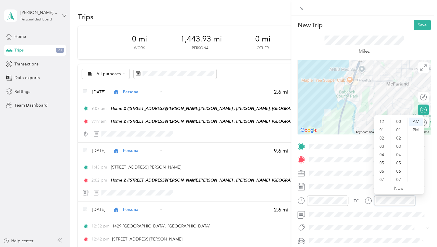
scroll to position [35, 0]
click at [384, 161] on div "09" at bounding box center [382, 160] width 14 height 8
click at [400, 170] on div "20" at bounding box center [399, 171] width 14 height 8
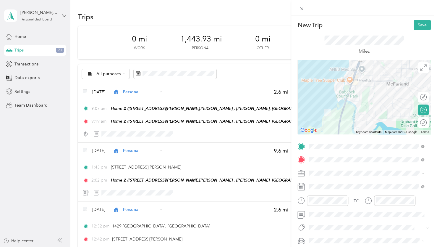
click at [373, 207] on div at bounding box center [390, 202] width 51 height 14
click at [423, 25] on button "Save" at bounding box center [422, 25] width 17 height 10
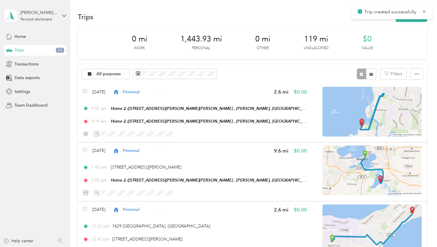
click at [403, 22] on div "Trips New trip" at bounding box center [252, 16] width 349 height 12
click at [402, 21] on button "New trip" at bounding box center [411, 17] width 31 height 10
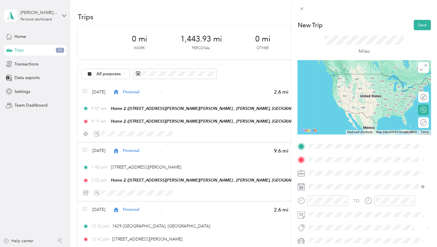
click at [331, 166] on span "[STREET_ADDRESS][PERSON_NAME][PERSON_NAME][US_STATE]" at bounding box center [371, 170] width 102 height 10
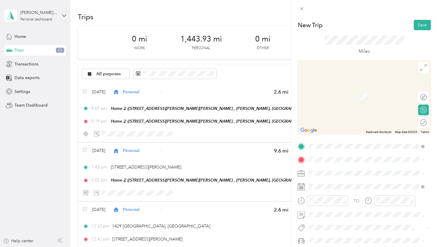
click at [346, 182] on span "[STREET_ADDRESS][PERSON_NAME][US_STATE]" at bounding box center [366, 180] width 92 height 5
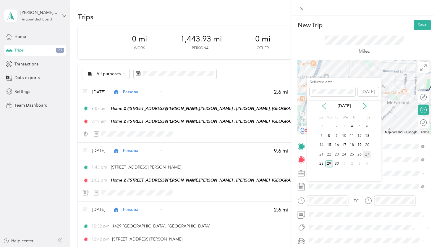
click at [366, 156] on div "27" at bounding box center [367, 154] width 8 height 7
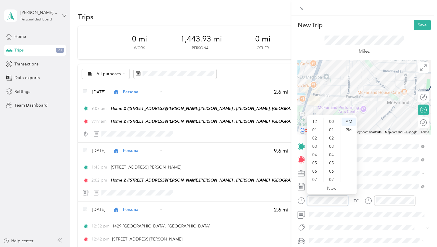
scroll to position [35, 0]
click at [316, 160] on div "09" at bounding box center [315, 160] width 14 height 8
click at [331, 179] on div "11" at bounding box center [332, 177] width 14 height 8
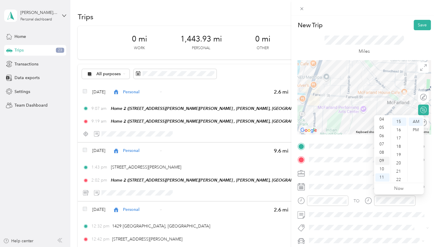
click at [382, 159] on div "09" at bounding box center [382, 160] width 14 height 8
click at [399, 162] on div "13" at bounding box center [399, 164] width 14 height 8
click at [369, 222] on div "TO Add photo" at bounding box center [364, 206] width 133 height 130
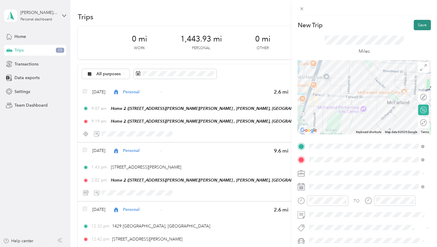
click at [414, 23] on button "Save" at bounding box center [422, 25] width 17 height 10
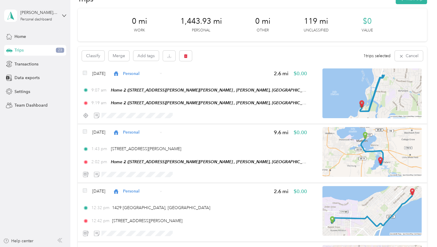
scroll to position [0, 0]
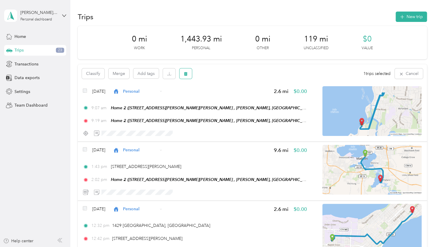
click at [187, 71] on button "button" at bounding box center [186, 73] width 12 height 10
click at [232, 100] on button "Yes" at bounding box center [230, 97] width 12 height 9
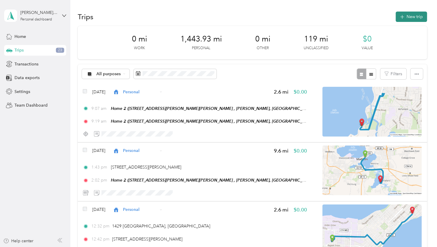
click at [411, 18] on button "New trip" at bounding box center [411, 17] width 31 height 10
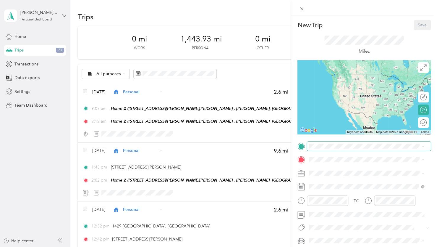
click at [323, 148] on span at bounding box center [369, 145] width 124 height 9
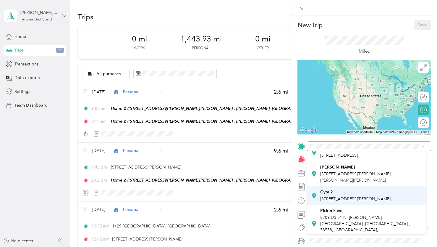
scroll to position [128, 0]
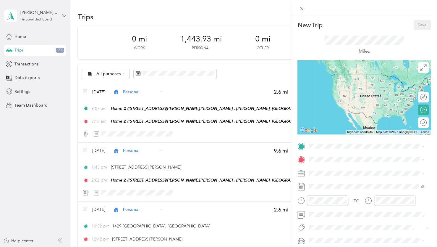
click at [336, 178] on span "[STREET_ADDRESS][PERSON_NAME][PERSON_NAME][PERSON_NAME]" at bounding box center [355, 174] width 70 height 11
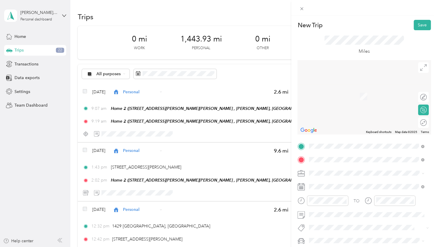
click at [351, 96] on li "[STREET_ADDRESS][PERSON_NAME][PERSON_NAME][US_STATE]" at bounding box center [366, 90] width 119 height 17
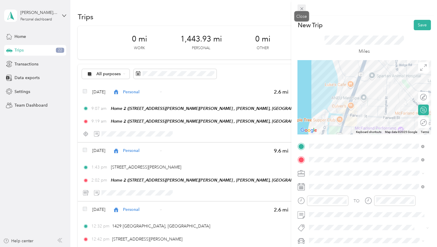
click at [301, 10] on icon at bounding box center [301, 8] width 5 height 5
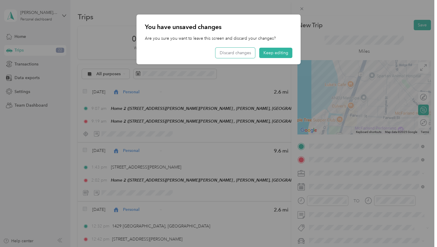
drag, startPoint x: 228, startPoint y: 51, endPoint x: 223, endPoint y: 87, distance: 36.7
click at [228, 52] on button "Discard changes" at bounding box center [236, 53] width 40 height 10
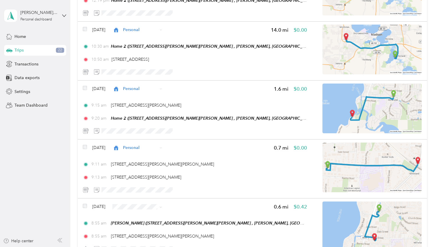
scroll to position [651, 0]
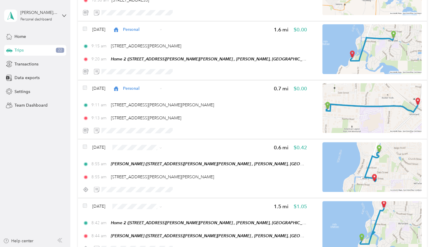
click at [152, 168] on span "Personal" at bounding box center [154, 168] width 35 height 6
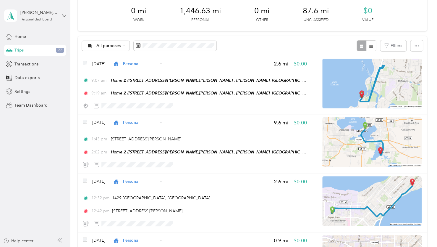
scroll to position [0, 0]
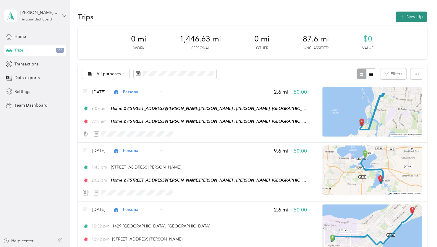
click at [410, 15] on button "New trip" at bounding box center [411, 17] width 31 height 10
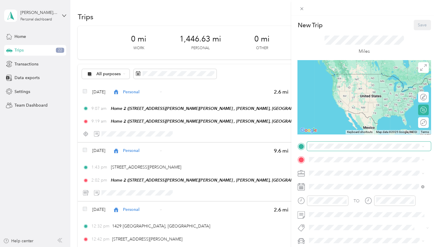
click at [316, 150] on span at bounding box center [369, 145] width 124 height 9
click at [328, 200] on span "[STREET_ADDRESS][PERSON_NAME][PERSON_NAME] , 53558, [GEOGRAPHIC_DATA], [GEOGRAP…" at bounding box center [367, 200] width 94 height 17
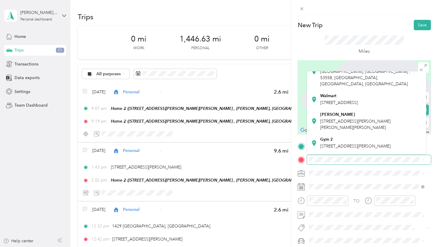
scroll to position [128, 0]
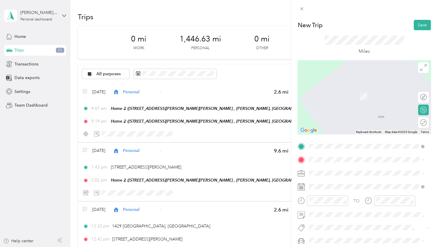
click at [344, 94] on div "[PERSON_NAME] [STREET_ADDRESS][PERSON_NAME][PERSON_NAME][PERSON_NAME]" at bounding box center [371, 92] width 102 height 19
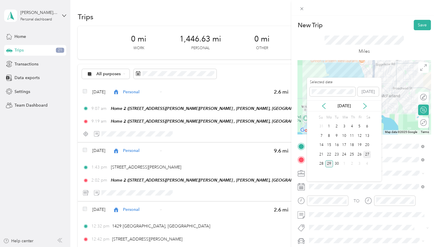
click at [367, 152] on div "27" at bounding box center [367, 154] width 8 height 7
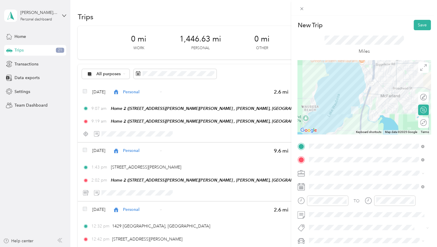
click at [324, 195] on div "TO Add photo" at bounding box center [364, 206] width 133 height 130
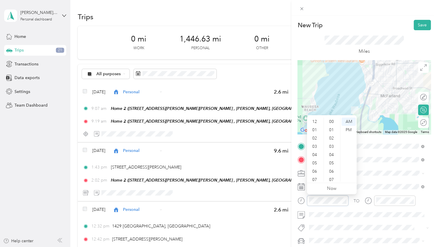
scroll to position [35, 0]
click at [315, 153] on div "08" at bounding box center [315, 152] width 14 height 8
click at [314, 153] on div "08" at bounding box center [315, 152] width 14 height 8
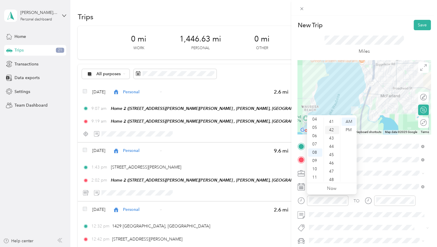
click at [332, 129] on div "42" at bounding box center [332, 130] width 14 height 8
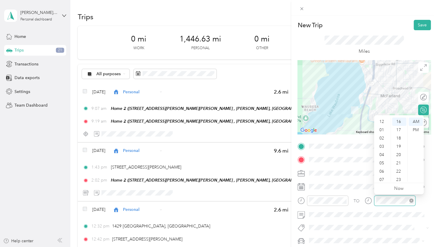
scroll to position [35, 0]
click at [382, 153] on div "08" at bounding box center [382, 152] width 14 height 8
click at [398, 180] on div "45" at bounding box center [399, 179] width 14 height 8
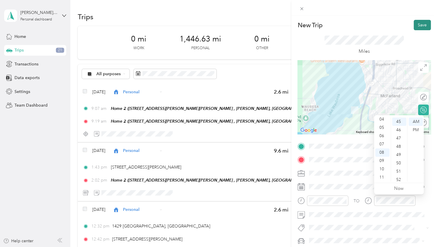
click at [418, 24] on button "Save" at bounding box center [422, 25] width 17 height 10
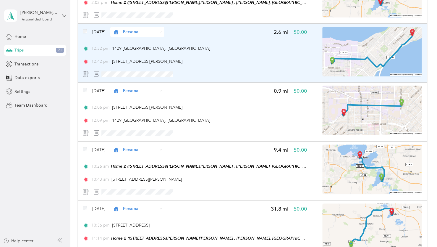
scroll to position [29, 0]
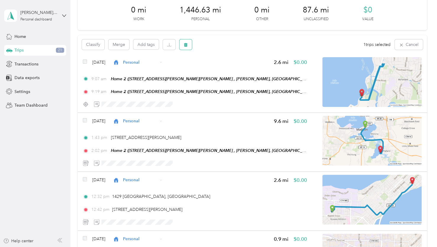
click at [184, 45] on icon "button" at bounding box center [186, 45] width 4 height 4
drag, startPoint x: 224, startPoint y: 66, endPoint x: 226, endPoint y: 69, distance: 3.6
click at [225, 67] on button "Yes" at bounding box center [230, 68] width 12 height 9
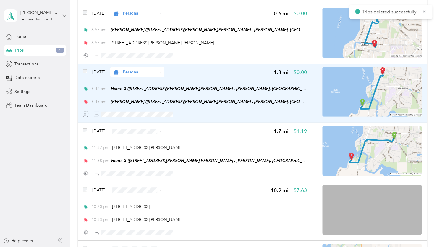
scroll to position [798, 0]
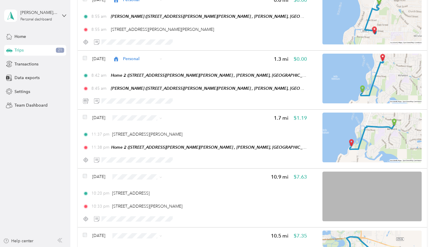
click at [149, 138] on span "Personal" at bounding box center [154, 138] width 35 height 6
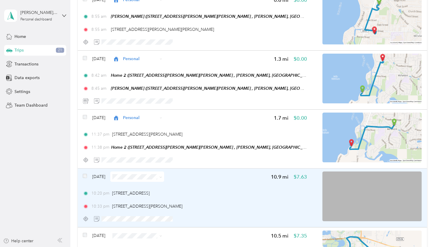
click at [369, 198] on img at bounding box center [371, 196] width 99 height 50
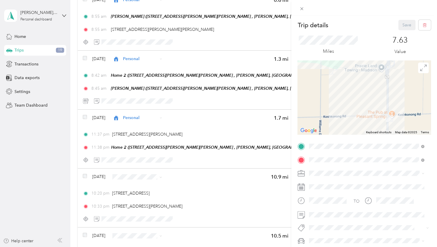
drag, startPoint x: 357, startPoint y: 99, endPoint x: 350, endPoint y: 80, distance: 20.3
click at [349, 79] on div at bounding box center [364, 97] width 133 height 74
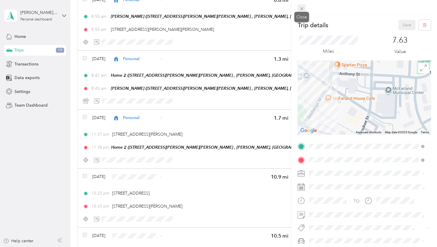
click at [301, 9] on icon at bounding box center [301, 8] width 5 height 5
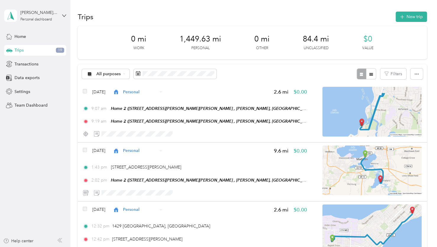
click at [410, 22] on div "Trips New trip" at bounding box center [252, 16] width 349 height 12
click at [409, 21] on button "New trip" at bounding box center [411, 17] width 31 height 10
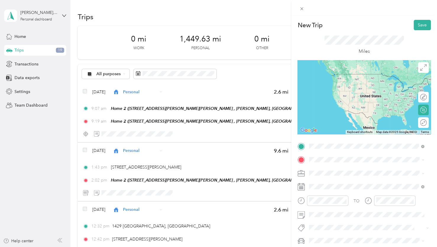
click at [335, 167] on span "[STREET_ADDRESS][US_STATE]" at bounding box center [349, 167] width 59 height 5
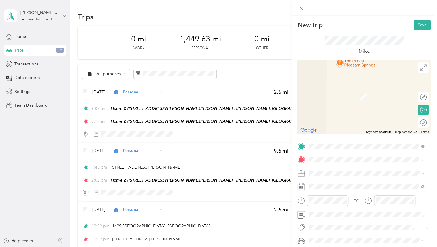
click at [334, 180] on span "[STREET_ADDRESS][PERSON_NAME][US_STATE]" at bounding box center [366, 180] width 92 height 5
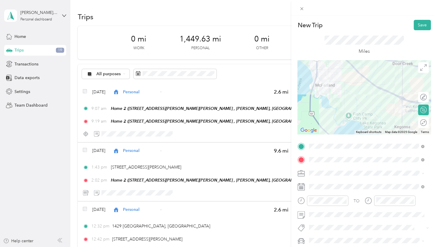
click at [371, 85] on div at bounding box center [364, 97] width 133 height 74
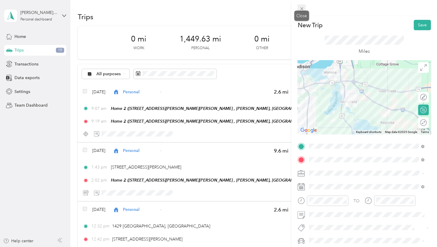
click at [300, 9] on icon at bounding box center [301, 8] width 5 height 5
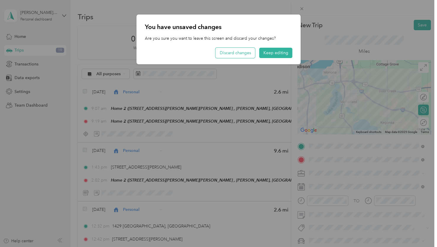
click at [240, 49] on button "Discard changes" at bounding box center [236, 53] width 40 height 10
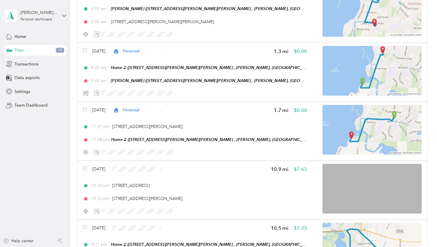
scroll to position [887, 0]
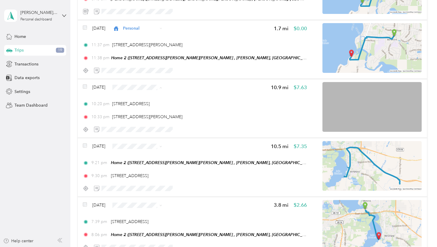
click at [142, 109] on span "Personal" at bounding box center [154, 108] width 35 height 6
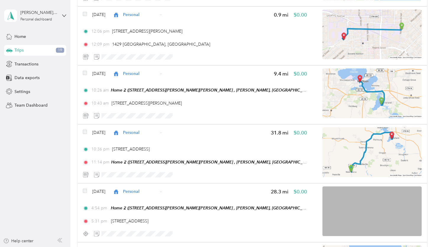
scroll to position [0, 0]
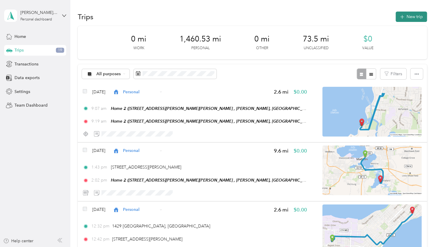
click at [407, 16] on button "New trip" at bounding box center [411, 17] width 31 height 10
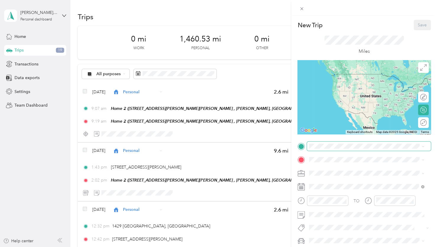
click at [324, 142] on span at bounding box center [369, 145] width 124 height 9
click at [328, 191] on strong "Home 2" at bounding box center [327, 187] width 15 height 5
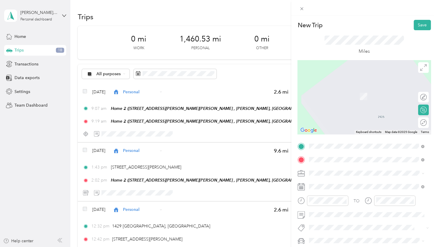
click at [330, 183] on span "[STREET_ADDRESS][US_STATE]" at bounding box center [349, 180] width 59 height 5
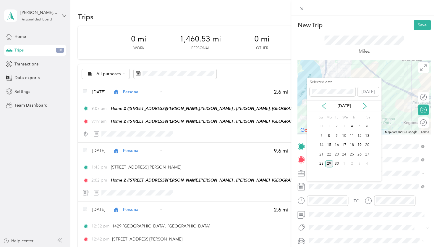
click at [360, 156] on div "26" at bounding box center [360, 154] width 8 height 7
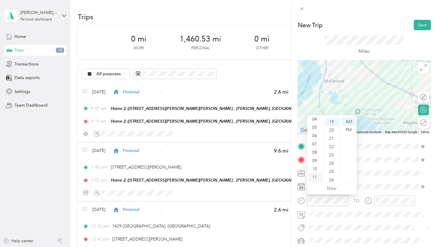
scroll to position [157, 0]
click at [315, 160] on div "09" at bounding box center [315, 160] width 14 height 8
click at [330, 128] on div "20" at bounding box center [332, 130] width 14 height 8
drag, startPoint x: 350, startPoint y: 130, endPoint x: 355, endPoint y: 145, distance: 15.2
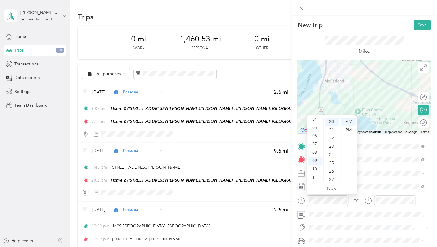
click at [350, 131] on div "PM" at bounding box center [349, 130] width 14 height 8
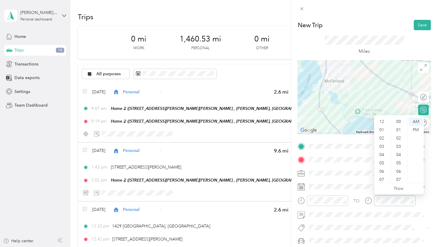
scroll to position [35, 0]
click at [380, 159] on div "09" at bounding box center [382, 160] width 14 height 8
click at [399, 159] on div "34" at bounding box center [399, 157] width 14 height 8
click at [415, 128] on div "PM" at bounding box center [416, 130] width 14 height 8
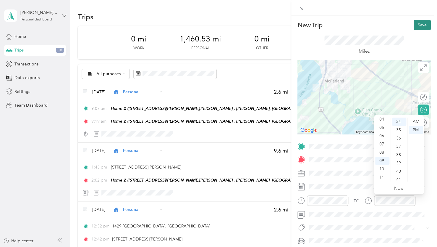
click at [414, 24] on button "Save" at bounding box center [422, 25] width 17 height 10
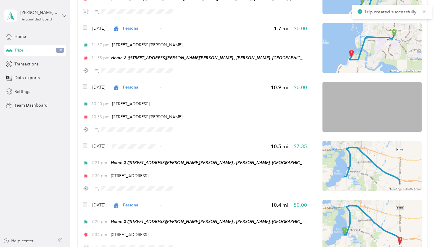
scroll to position [976, 0]
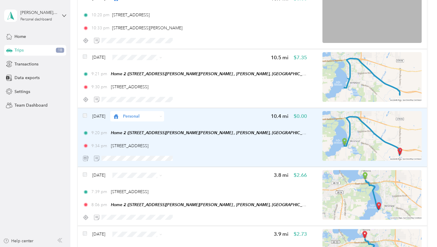
click at [236, 149] on div "[DATE] Personal 10.4 mi $0.00 9:20 pm Home 2 ([STREET_ADDRESS][PERSON_NAME][PER…" at bounding box center [195, 137] width 224 height 52
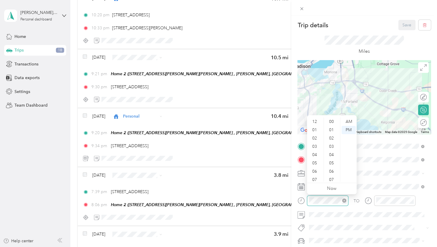
scroll to position [35, 0]
click at [333, 131] on div "21" at bounding box center [332, 130] width 14 height 8
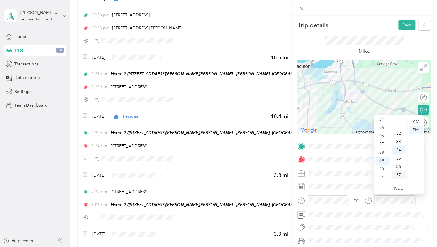
scroll to position [222, 0]
click at [398, 148] on div "30" at bounding box center [399, 147] width 14 height 8
click at [359, 230] on span at bounding box center [364, 227] width 114 height 6
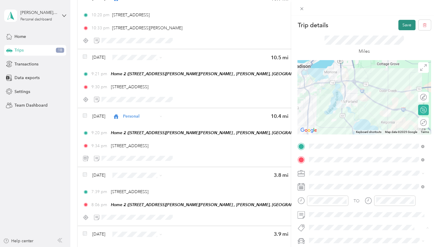
click at [398, 25] on button "Save" at bounding box center [406, 25] width 17 height 10
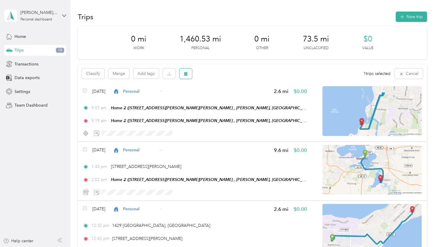
click at [187, 72] on icon "button" at bounding box center [186, 74] width 4 height 4
click at [227, 96] on button "Yes" at bounding box center [230, 97] width 12 height 9
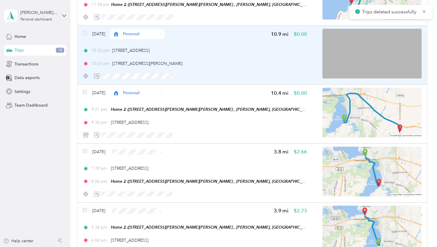
scroll to position [1005, 0]
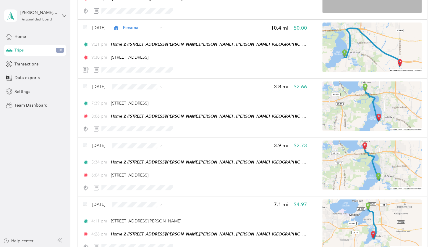
click at [133, 108] on span "Personal" at bounding box center [149, 108] width 46 height 6
click at [139, 167] on span "Personal" at bounding box center [154, 167] width 35 height 6
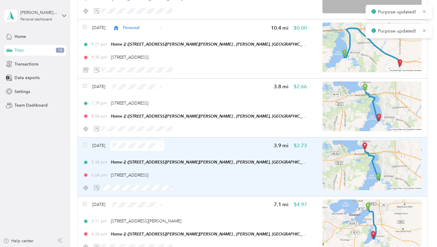
scroll to position [1094, 0]
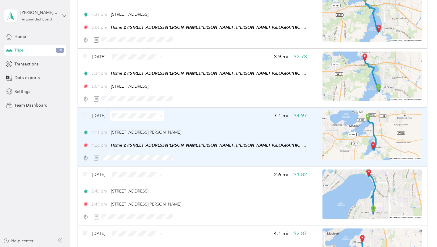
click at [370, 124] on img at bounding box center [371, 135] width 99 height 50
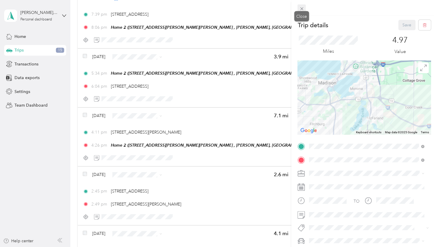
click at [303, 10] on icon at bounding box center [301, 8] width 5 height 5
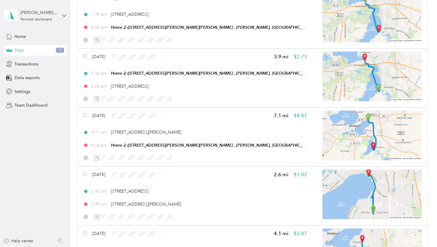
click at [139, 138] on span "Personal" at bounding box center [154, 137] width 35 height 6
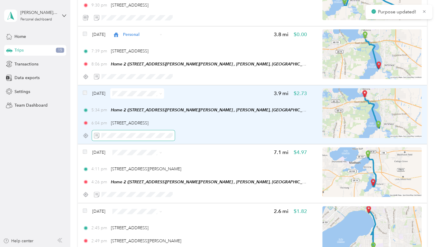
scroll to position [1005, 0]
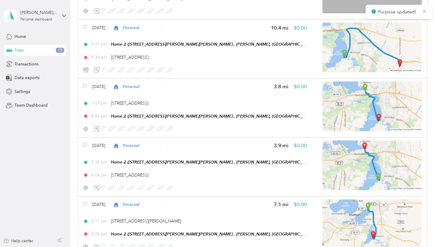
click at [138, 147] on span "Personal" at bounding box center [140, 145] width 35 height 6
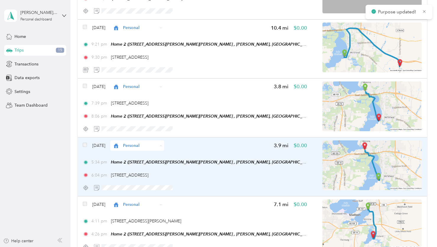
click at [201, 145] on div "[DATE] Personal 3.9 mi $0.00" at bounding box center [195, 145] width 224 height 10
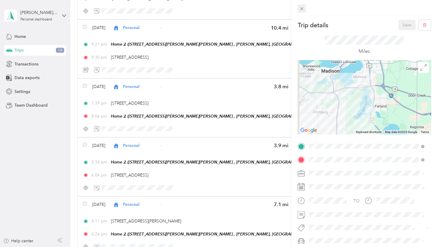
click at [302, 10] on icon at bounding box center [301, 8] width 5 height 5
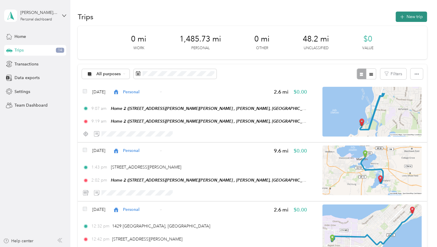
click at [407, 18] on button "New trip" at bounding box center [411, 17] width 31 height 10
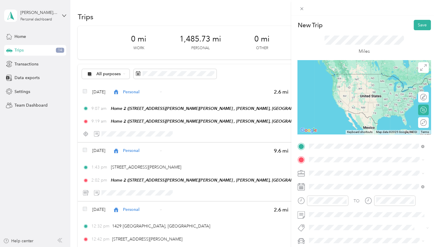
click at [347, 166] on span "[STREET_ADDRESS][US_STATE]" at bounding box center [349, 167] width 59 height 5
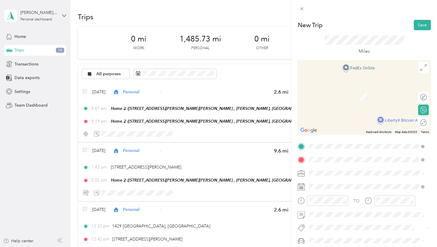
click at [350, 90] on span "[STREET_ADDRESS][PERSON_NAME][US_STATE]" at bounding box center [366, 87] width 92 height 5
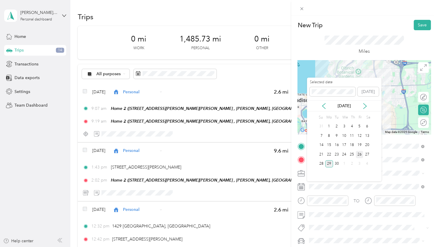
click at [358, 154] on div "26" at bounding box center [360, 154] width 8 height 7
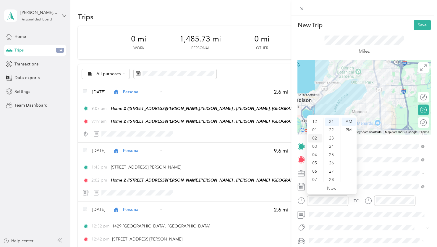
click at [315, 138] on div "02" at bounding box center [315, 138] width 14 height 8
drag, startPoint x: 332, startPoint y: 173, endPoint x: 344, endPoint y: 151, distance: 24.9
click at [332, 173] on div "38" at bounding box center [332, 173] width 14 height 8
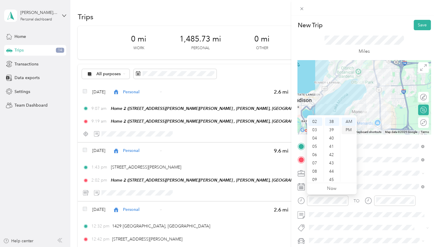
click at [348, 128] on div "PM" at bounding box center [349, 130] width 14 height 8
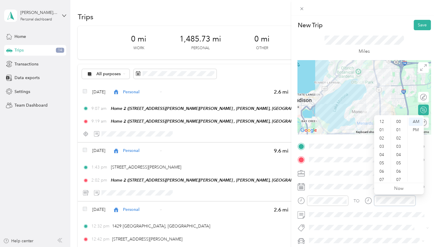
scroll to position [35, 0]
click at [381, 131] on div "02" at bounding box center [382, 132] width 14 height 8
click at [399, 172] on div "41" at bounding box center [399, 169] width 14 height 8
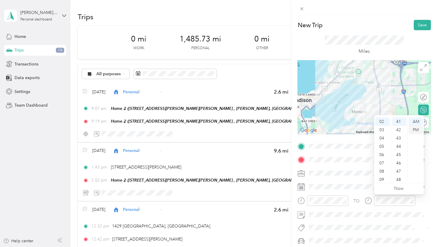
click at [414, 127] on div "PM" at bounding box center [416, 130] width 14 height 8
click at [415, 28] on button "Save" at bounding box center [422, 25] width 17 height 10
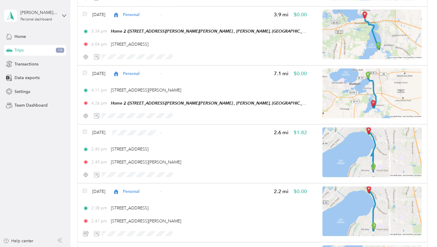
scroll to position [1183, 0]
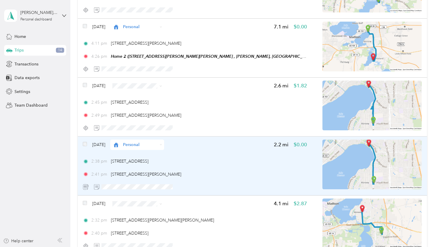
click at [225, 166] on div "2:38 pm [STREET_ADDRESS] 2:41 pm [STREET_ADDRESS][PERSON_NAME]" at bounding box center [195, 167] width 224 height 19
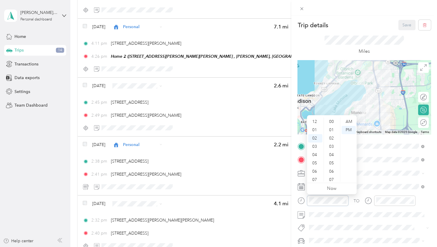
scroll to position [17, 0]
click at [330, 180] on div "45" at bounding box center [332, 179] width 14 height 8
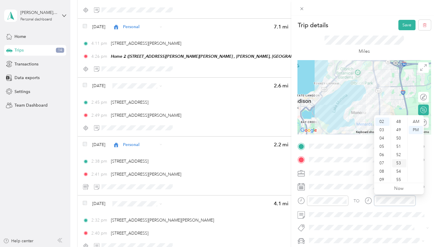
scroll to position [399, 0]
click at [398, 130] on div "49" at bounding box center [399, 129] width 14 height 8
click at [400, 27] on button "Save" at bounding box center [406, 25] width 17 height 10
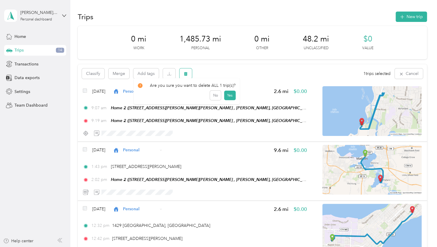
click at [187, 75] on icon "button" at bounding box center [186, 74] width 4 height 4
click at [227, 97] on button "Yes" at bounding box center [230, 97] width 12 height 9
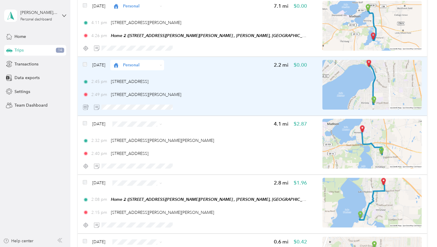
scroll to position [1242, 0]
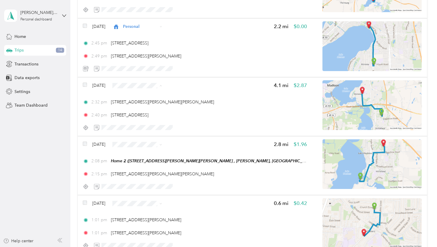
click at [135, 108] on span "Personal" at bounding box center [149, 107] width 46 height 6
click at [153, 164] on span "Personal" at bounding box center [154, 165] width 35 height 6
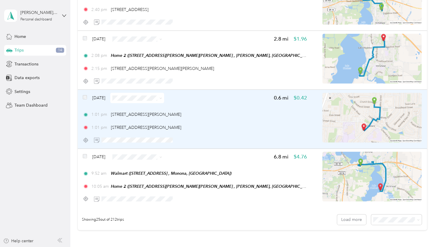
scroll to position [1360, 0]
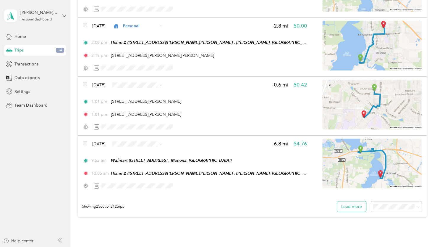
click at [352, 207] on button "Load more" at bounding box center [351, 206] width 29 height 10
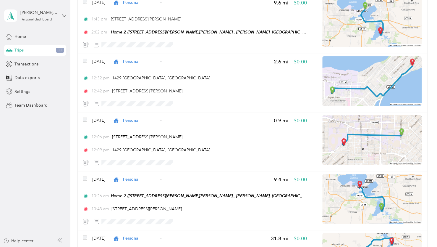
scroll to position [0, 0]
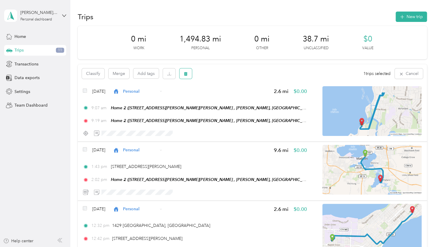
click at [187, 72] on icon "button" at bounding box center [186, 74] width 4 height 4
click at [230, 99] on button "Yes" at bounding box center [230, 97] width 12 height 9
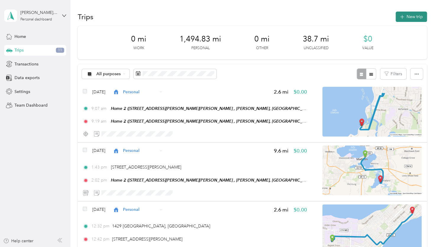
click at [406, 13] on button "New trip" at bounding box center [411, 17] width 31 height 10
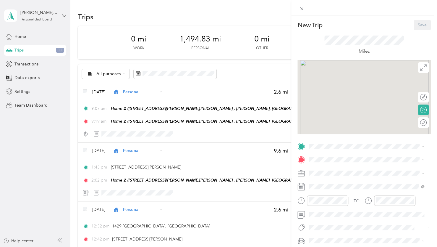
click at [405, 15] on div at bounding box center [364, 8] width 146 height 16
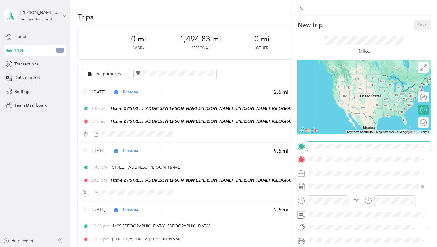
click at [321, 150] on span at bounding box center [369, 145] width 124 height 9
drag, startPoint x: 344, startPoint y: 175, endPoint x: 329, endPoint y: 169, distance: 16.6
click at [344, 175] on span "[STREET_ADDRESS]" at bounding box center [339, 176] width 38 height 5
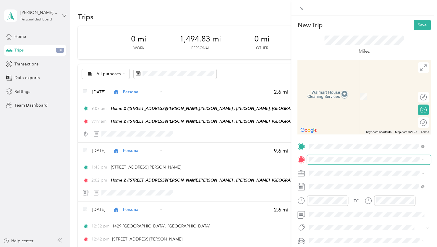
click at [321, 156] on span at bounding box center [369, 159] width 124 height 9
click at [337, 92] on div "[STREET_ADDRESS][US_STATE]" at bounding box center [366, 88] width 111 height 8
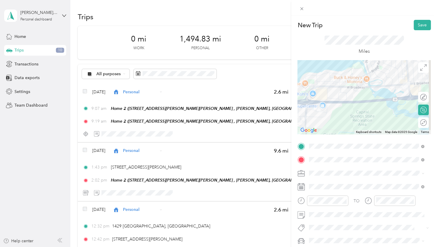
click at [348, 107] on div at bounding box center [364, 97] width 133 height 74
click at [347, 105] on div at bounding box center [364, 97] width 133 height 74
click at [345, 102] on div at bounding box center [364, 97] width 133 height 74
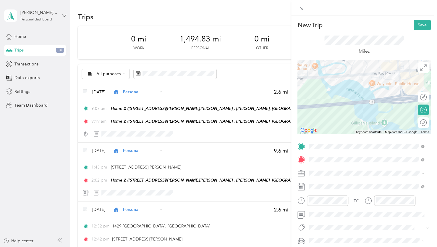
drag, startPoint x: 393, startPoint y: 89, endPoint x: 358, endPoint y: 88, distance: 34.6
click at [381, 81] on div at bounding box center [364, 97] width 133 height 74
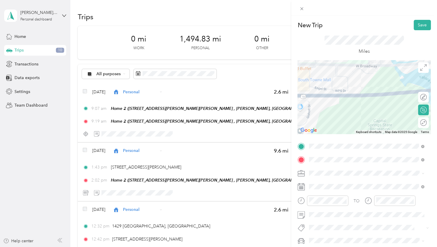
drag, startPoint x: 305, startPoint y: 117, endPoint x: 350, endPoint y: 111, distance: 44.8
click at [350, 111] on div at bounding box center [364, 97] width 133 height 74
drag, startPoint x: 314, startPoint y: 109, endPoint x: 363, endPoint y: 110, distance: 48.8
click at [363, 110] on div at bounding box center [364, 97] width 133 height 74
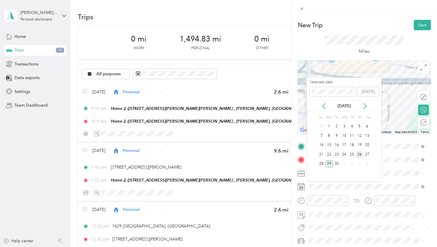
click at [358, 155] on div "26" at bounding box center [360, 154] width 8 height 7
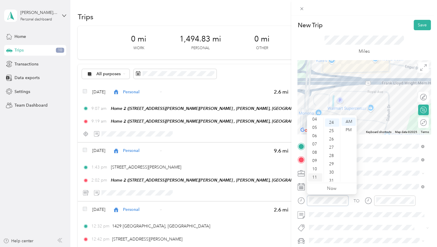
scroll to position [199, 0]
click at [313, 161] on div "09" at bounding box center [315, 160] width 14 height 8
click at [332, 120] on div "52" at bounding box center [332, 119] width 14 height 8
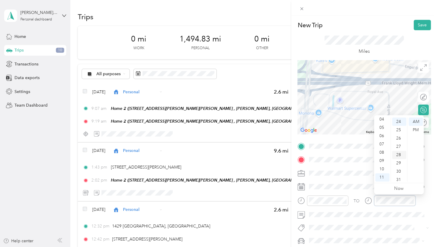
scroll to position [199, 0]
click at [384, 160] on div "09" at bounding box center [382, 160] width 14 height 8
click at [400, 143] on div "55" at bounding box center [399, 144] width 14 height 8
click at [368, 223] on span at bounding box center [369, 227] width 124 height 8
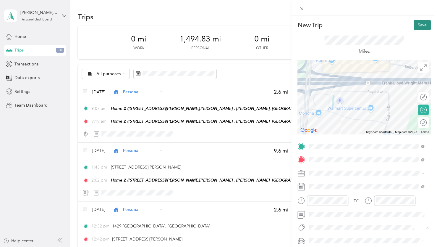
click at [418, 27] on button "Save" at bounding box center [422, 25] width 17 height 10
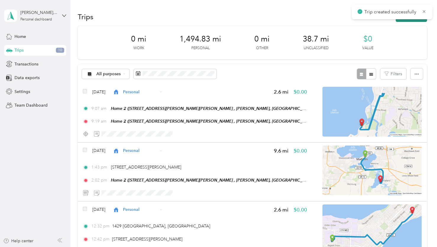
click at [399, 22] on button "New trip" at bounding box center [411, 17] width 31 height 10
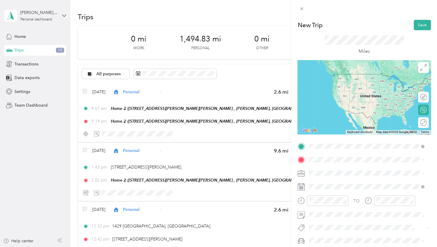
click at [332, 166] on span "[STREET_ADDRESS][US_STATE]" at bounding box center [349, 167] width 59 height 5
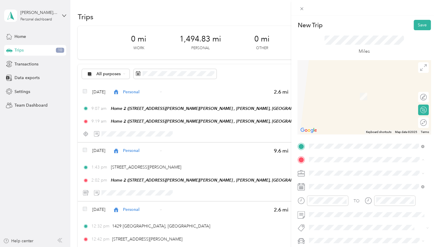
click at [335, 126] on span "[STREET_ADDRESS][PERSON_NAME][PERSON_NAME] , 53558, [GEOGRAPHIC_DATA], [GEOGRAP…" at bounding box center [367, 120] width 94 height 17
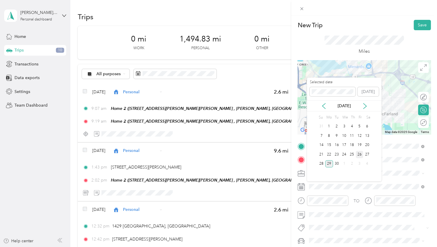
click at [357, 153] on div "26" at bounding box center [360, 154] width 8 height 7
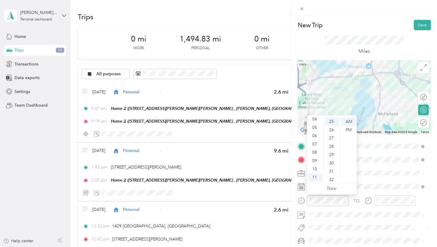
scroll to position [207, 0]
click at [313, 163] on div "09" at bounding box center [315, 160] width 14 height 8
click at [332, 172] on div "56" at bounding box center [332, 171] width 14 height 8
click at [313, 161] on div "09" at bounding box center [315, 160] width 14 height 8
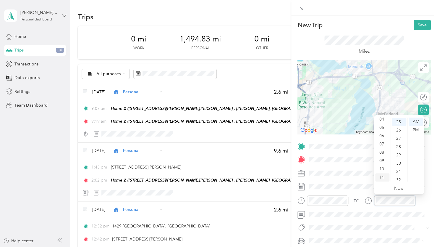
scroll to position [207, 0]
click at [382, 171] on div "10" at bounding box center [382, 169] width 14 height 8
click at [399, 163] on div "05" at bounding box center [399, 163] width 14 height 8
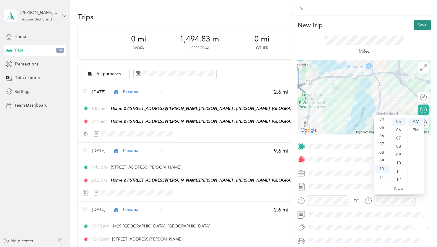
click at [423, 24] on button "Save" at bounding box center [422, 25] width 17 height 10
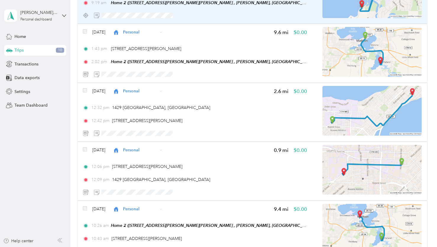
scroll to position [0, 0]
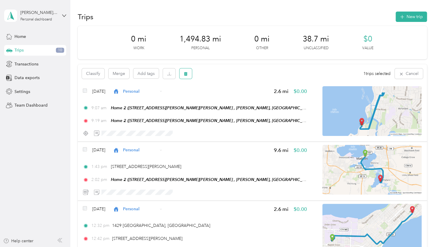
click at [188, 75] on button "button" at bounding box center [186, 73] width 12 height 10
click at [232, 98] on button "Yes" at bounding box center [230, 97] width 12 height 9
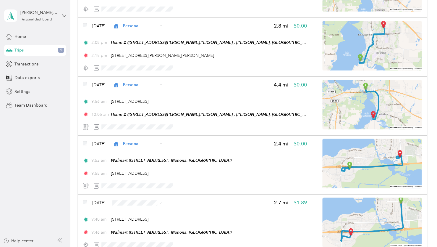
scroll to position [1449, 0]
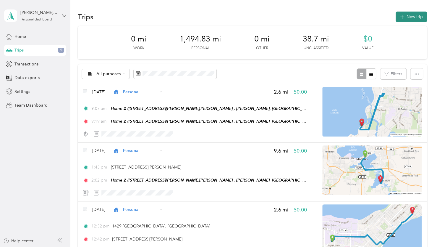
click at [404, 15] on button "New trip" at bounding box center [411, 17] width 31 height 10
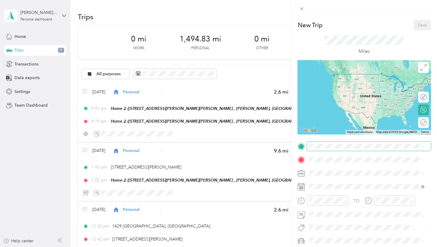
click at [318, 148] on span at bounding box center [369, 145] width 124 height 9
click at [332, 168] on span "6025 Monona Drive Monona, Wisconsin 53716, United States" at bounding box center [349, 167] width 59 height 5
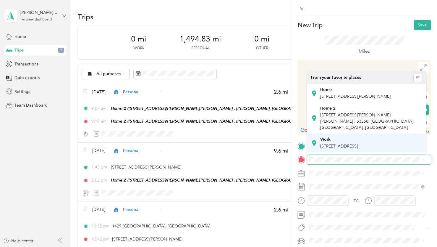
scroll to position [59, 0]
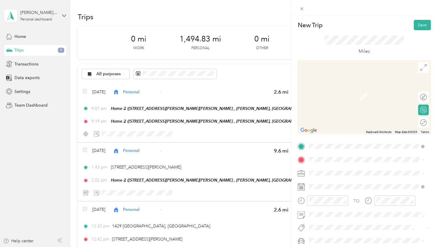
click at [338, 133] on div "Walmart [STREET_ADDRESS]" at bounding box center [339, 139] width 38 height 12
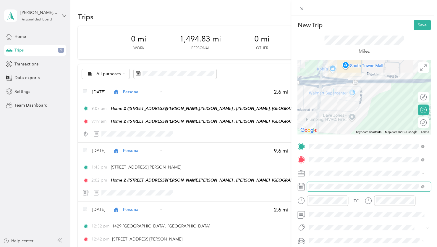
click at [321, 189] on span at bounding box center [369, 186] width 124 height 9
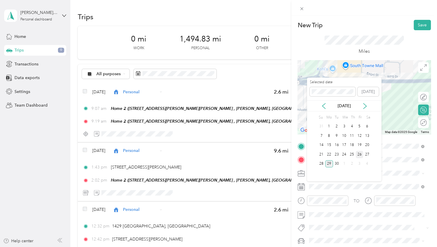
click at [358, 153] on div "26" at bounding box center [360, 154] width 8 height 7
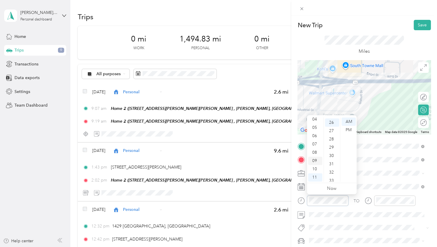
scroll to position [215, 0]
click at [317, 159] on div "09" at bounding box center [315, 160] width 14 height 8
drag, startPoint x: 332, startPoint y: 147, endPoint x: 334, endPoint y: 144, distance: 4.0
click at [332, 147] on div "36" at bounding box center [332, 145] width 14 height 8
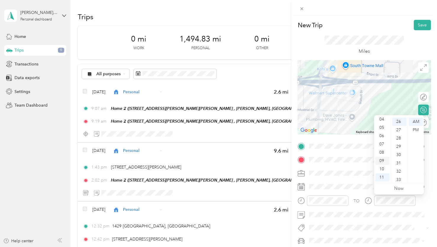
click at [382, 161] on div "09" at bounding box center [382, 160] width 14 height 8
click at [398, 135] on div "42" at bounding box center [399, 136] width 14 height 8
click at [377, 211] on span at bounding box center [369, 214] width 124 height 9
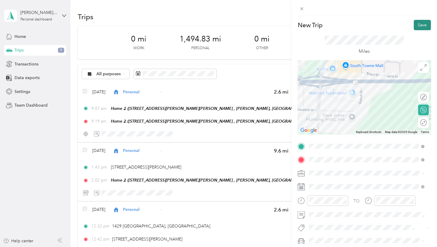
click at [417, 21] on button "Save" at bounding box center [422, 25] width 17 height 10
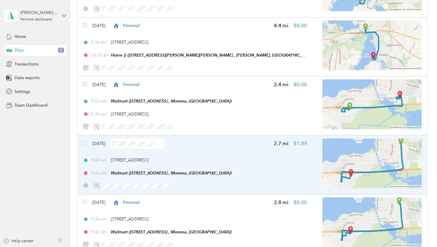
scroll to position [1538, 0]
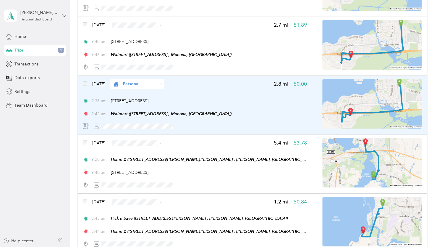
click at [228, 100] on div "9:36 am 6025 Monona Drive, Monona" at bounding box center [195, 100] width 224 height 6
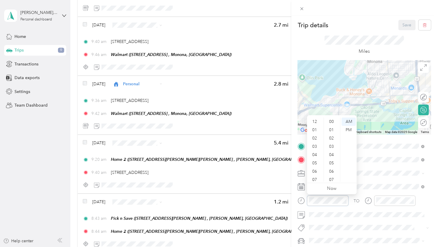
scroll to position [35, 0]
click at [330, 154] on div "40" at bounding box center [332, 155] width 14 height 8
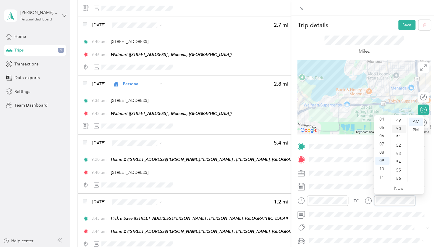
scroll to position [377, 0]
click at [401, 125] on div "46" at bounding box center [399, 125] width 14 height 8
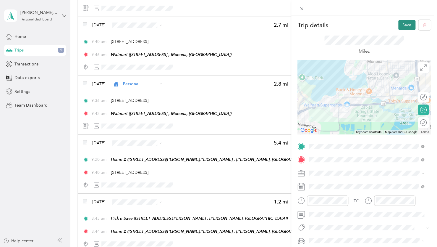
click at [398, 20] on button "Save" at bounding box center [406, 25] width 17 height 10
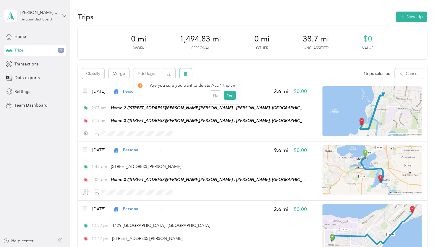
click at [186, 72] on icon "button" at bounding box center [186, 74] width 4 height 4
click at [228, 98] on button "Yes" at bounding box center [230, 97] width 12 height 9
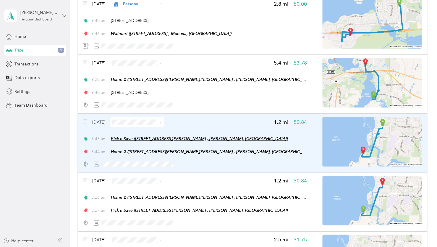
scroll to position [1597, 0]
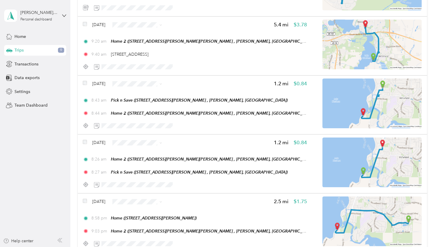
click at [140, 105] on span "Personal" at bounding box center [154, 104] width 35 height 6
click at [135, 163] on span "Personal" at bounding box center [149, 164] width 46 height 6
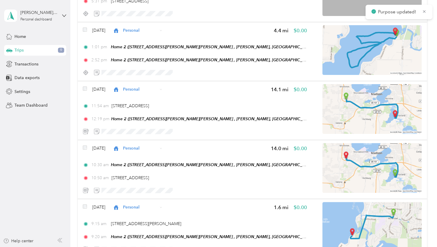
scroll to position [0, 0]
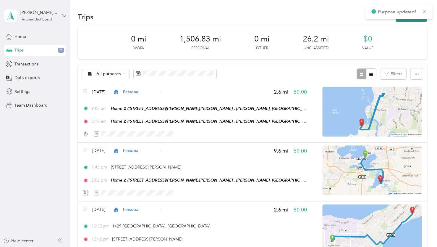
click at [407, 21] on button "New trip" at bounding box center [411, 17] width 31 height 10
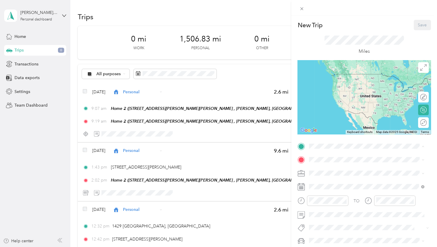
click at [330, 191] on strong "Home 2" at bounding box center [327, 187] width 15 height 5
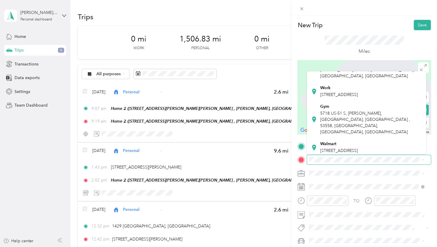
scroll to position [89, 0]
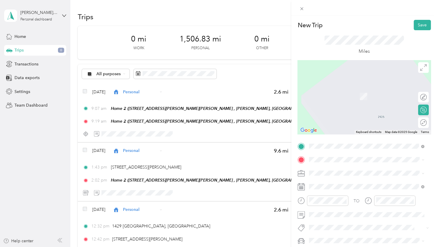
click at [338, 125] on strong "[PERSON_NAME]" at bounding box center [337, 124] width 35 height 5
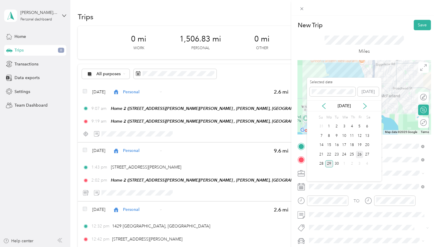
click at [359, 153] on div "26" at bounding box center [360, 154] width 8 height 7
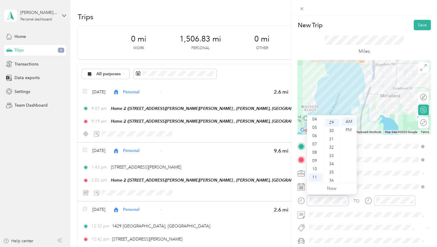
scroll to position [240, 0]
click at [314, 161] on div "09" at bounding box center [315, 160] width 14 height 8
click at [332, 165] on div "20" at bounding box center [332, 165] width 14 height 8
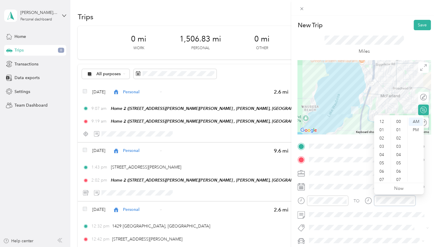
scroll to position [35, 0]
click at [381, 160] on div "09" at bounding box center [382, 160] width 14 height 8
click at [400, 160] on div "23" at bounding box center [399, 160] width 14 height 8
click at [381, 160] on div "09" at bounding box center [382, 160] width 14 height 8
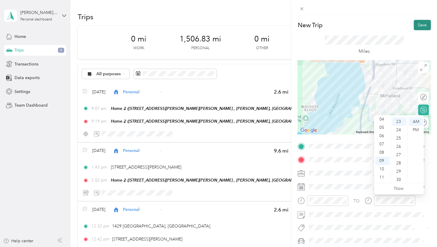
click at [416, 26] on button "Save" at bounding box center [422, 25] width 17 height 10
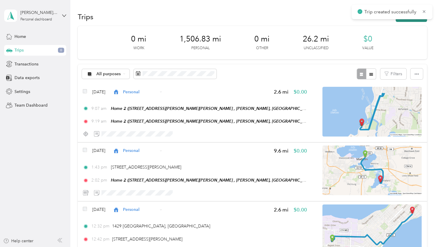
click at [410, 21] on button "New trip" at bounding box center [411, 17] width 31 height 10
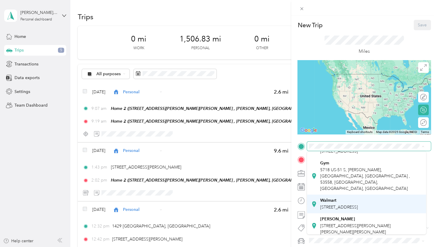
scroll to position [89, 0]
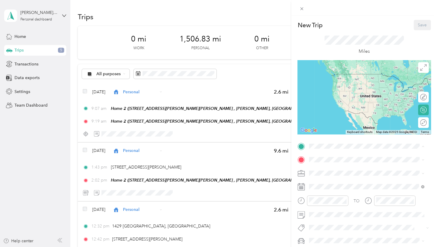
click at [336, 209] on span "[STREET_ADDRESS][PERSON_NAME][PERSON_NAME][PERSON_NAME]" at bounding box center [355, 214] width 70 height 11
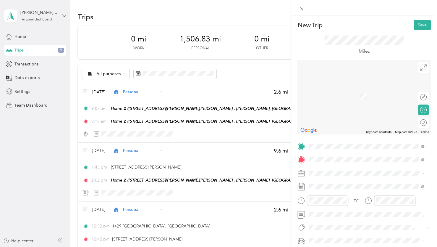
click at [326, 183] on span "6025 Monona Drive Monona, Wisconsin 53716, United States" at bounding box center [349, 180] width 59 height 5
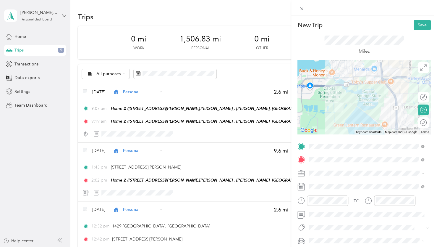
click at [358, 82] on div at bounding box center [364, 97] width 133 height 74
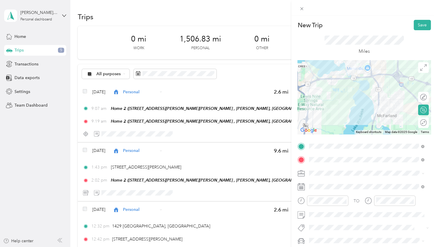
drag, startPoint x: 368, startPoint y: 121, endPoint x: 362, endPoint y: 94, distance: 27.8
click at [362, 94] on div at bounding box center [364, 97] width 133 height 74
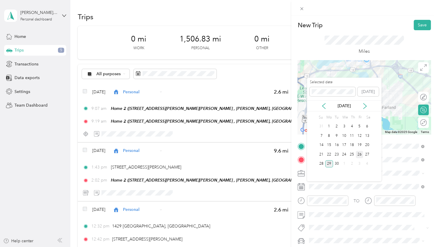
click at [358, 155] on div "26" at bounding box center [360, 154] width 8 height 7
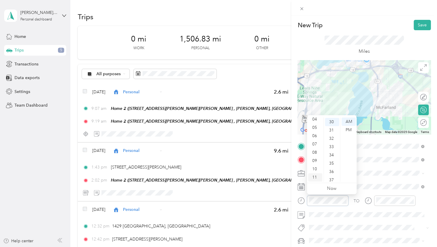
scroll to position [248, 0]
click at [314, 160] on div "09" at bounding box center [315, 160] width 14 height 8
click at [332, 168] on div "32" at bounding box center [332, 168] width 14 height 8
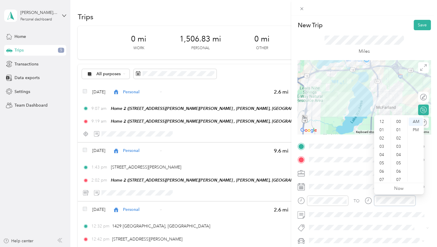
scroll to position [35, 0]
click at [381, 159] on div "09" at bounding box center [382, 160] width 14 height 8
click at [400, 176] on div "40" at bounding box center [399, 175] width 14 height 8
click at [364, 217] on span at bounding box center [369, 214] width 124 height 9
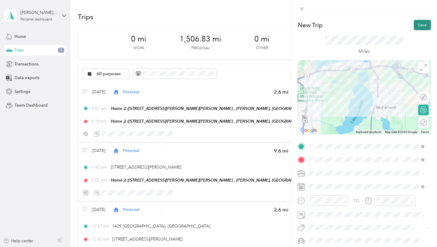
click at [416, 28] on button "Save" at bounding box center [422, 25] width 17 height 10
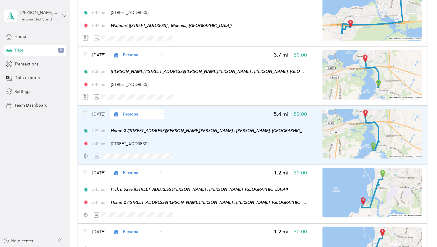
scroll to position [1567, 0]
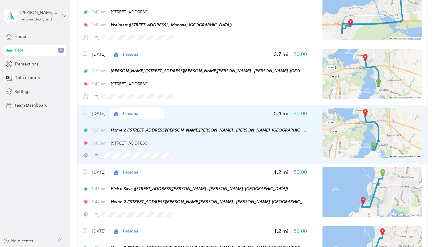
click at [384, 142] on img at bounding box center [371, 133] width 99 height 50
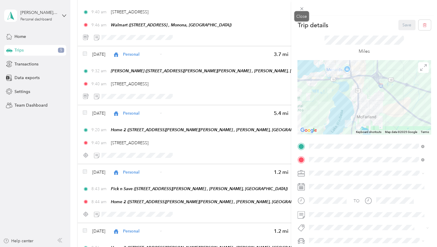
click at [299, 7] on icon at bounding box center [301, 8] width 5 height 5
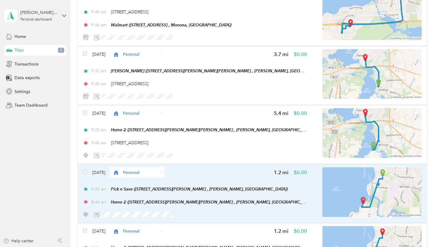
click at [371, 183] on img at bounding box center [371, 192] width 99 height 50
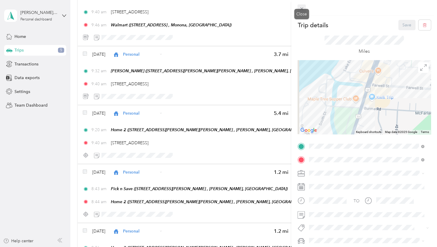
click at [302, 9] on icon at bounding box center [301, 8] width 5 height 5
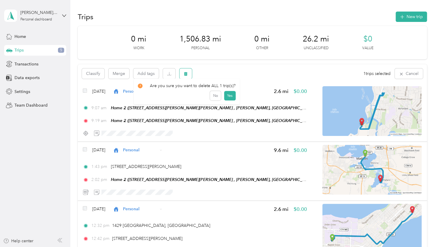
click at [190, 73] on button "button" at bounding box center [186, 73] width 12 height 10
click at [228, 99] on button "Yes" at bounding box center [230, 97] width 12 height 9
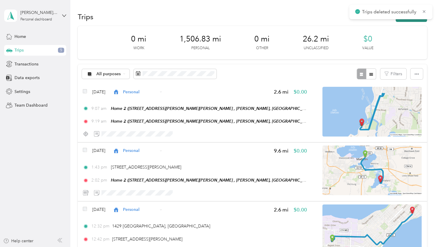
click at [405, 21] on button "New trip" at bounding box center [411, 17] width 31 height 10
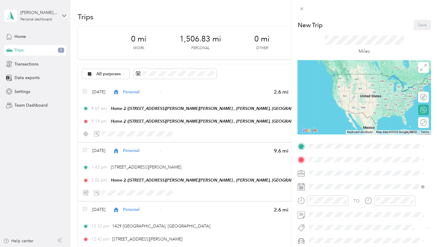
click at [334, 191] on strong "Home 2" at bounding box center [327, 187] width 15 height 5
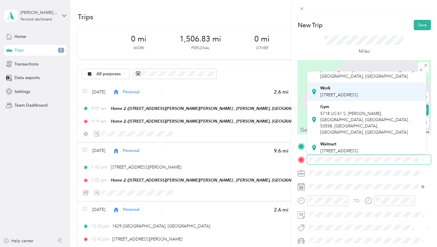
scroll to position [89, 0]
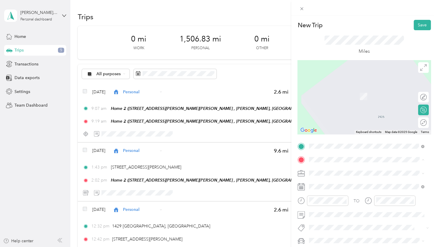
click at [338, 128] on div "[PERSON_NAME] [STREET_ADDRESS][PERSON_NAME][PERSON_NAME][PERSON_NAME]" at bounding box center [371, 131] width 102 height 19
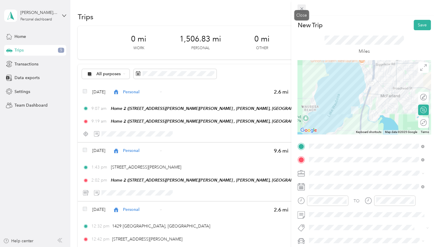
click at [303, 7] on icon at bounding box center [301, 8] width 5 height 5
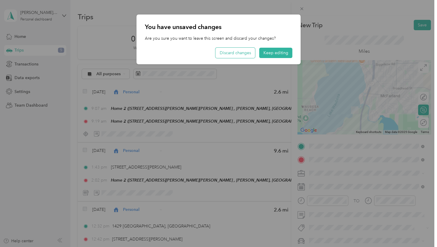
click at [238, 54] on button "Discard changes" at bounding box center [236, 53] width 40 height 10
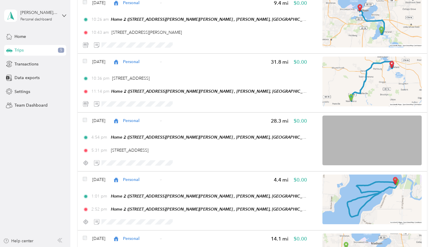
scroll to position [0, 0]
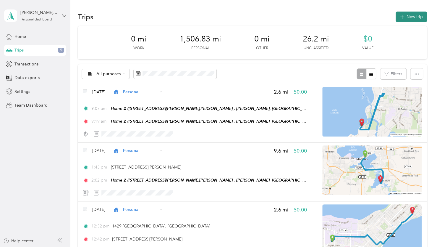
click at [407, 20] on button "New trip" at bounding box center [411, 17] width 31 height 10
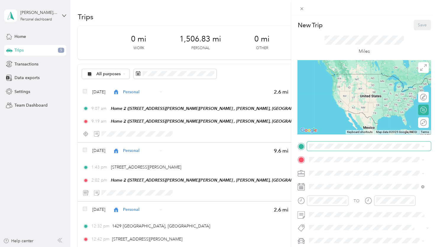
click at [328, 149] on span at bounding box center [369, 145] width 124 height 9
click at [322, 196] on div "Home 2 [STREET_ADDRESS][PERSON_NAME][PERSON_NAME], [PERSON_NAME], [GEOGRAPHIC_D…" at bounding box center [371, 197] width 102 height 25
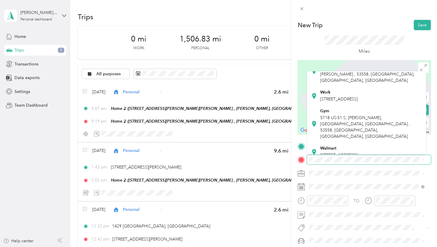
scroll to position [89, 0]
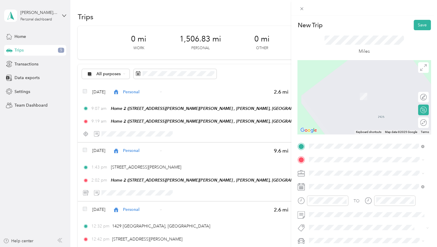
click at [337, 127] on div "[PERSON_NAME] [STREET_ADDRESS][PERSON_NAME][PERSON_NAME][PERSON_NAME]" at bounding box center [371, 131] width 102 height 19
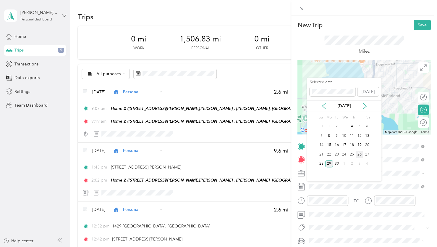
click at [359, 156] on div "26" at bounding box center [360, 154] width 8 height 7
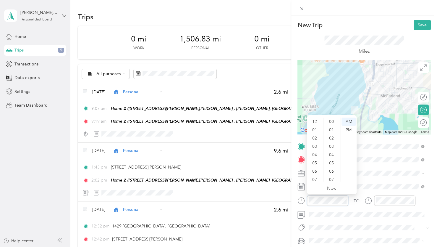
scroll to position [35, 0]
click at [315, 161] on div "09" at bounding box center [315, 160] width 14 height 8
click at [332, 140] on div "20" at bounding box center [332, 140] width 14 height 8
click at [386, 197] on div "TO Add photo" at bounding box center [364, 206] width 133 height 130
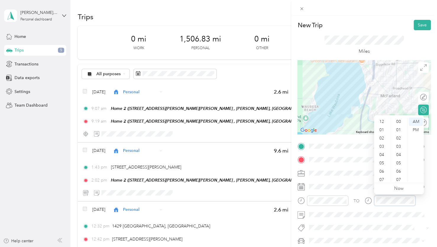
scroll to position [35, 0]
click at [383, 160] on div "09" at bounding box center [382, 160] width 14 height 8
click at [400, 165] on div "23" at bounding box center [399, 165] width 14 height 8
click at [430, 177] on form "New Trip Save This trip cannot be edited because it is either under review, app…" at bounding box center [364, 145] width 146 height 251
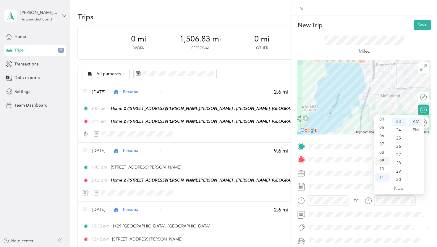
click at [381, 159] on div "09" at bounding box center [382, 160] width 14 height 8
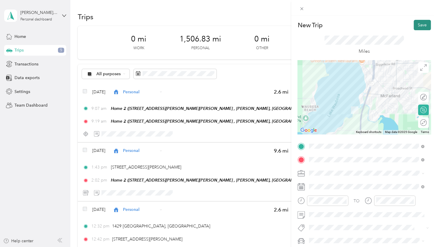
click at [418, 25] on button "Save" at bounding box center [422, 25] width 17 height 10
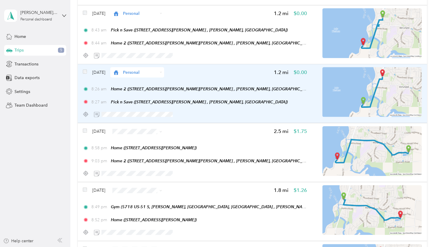
scroll to position [1745, 0]
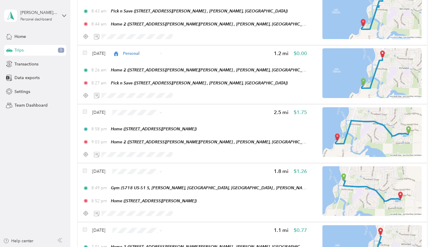
click at [148, 131] on span "Personal" at bounding box center [154, 133] width 35 height 6
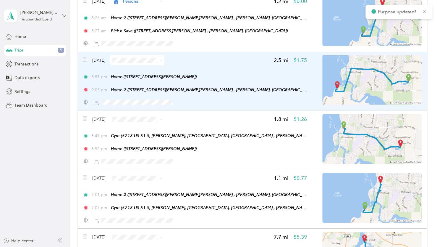
scroll to position [1804, 0]
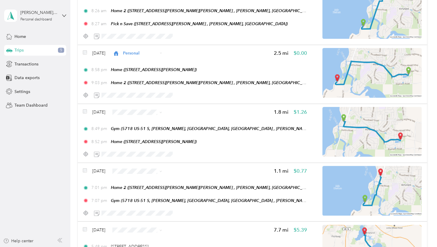
click at [152, 133] on span "Personal" at bounding box center [154, 132] width 35 height 6
click at [145, 99] on span "Personal" at bounding box center [154, 96] width 35 height 6
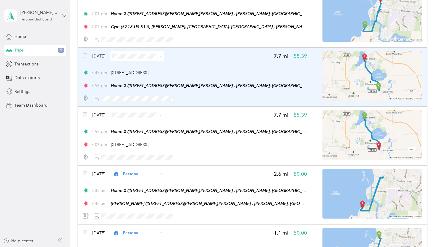
scroll to position [1981, 0]
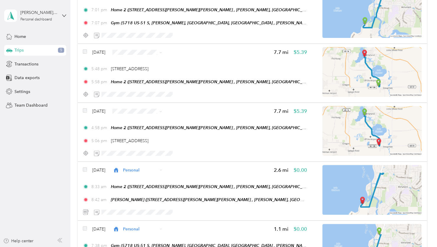
click at [143, 132] on span "Personal" at bounding box center [154, 131] width 35 height 6
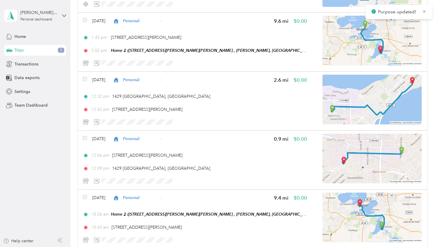
scroll to position [0, 0]
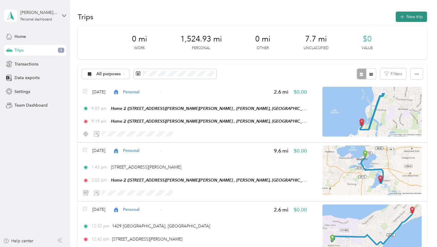
click at [405, 20] on button "New trip" at bounding box center [411, 17] width 31 height 10
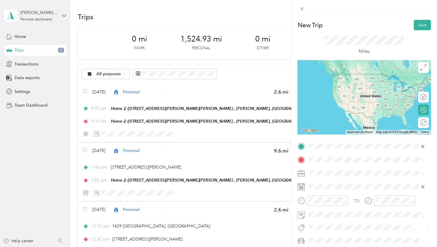
click at [351, 167] on span "2600 Wisconsin Highway 138 Stoughton, Wisconsin 53589, United States" at bounding box center [360, 167] width 81 height 5
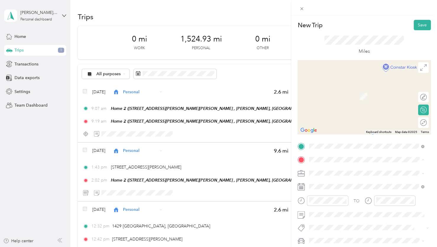
click at [344, 127] on span "[STREET_ADDRESS][PERSON_NAME][PERSON_NAME] , 53558, [GEOGRAPHIC_DATA], [GEOGRAP…" at bounding box center [367, 120] width 94 height 17
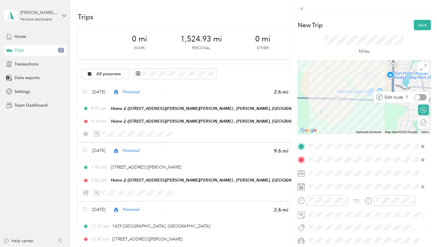
click at [419, 98] on div at bounding box center [420, 97] width 12 height 6
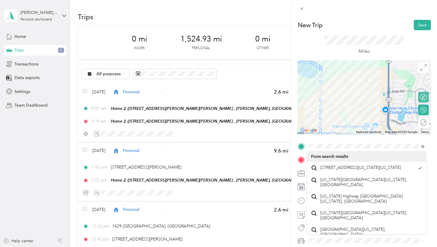
click at [355, 147] on div "New Trip Save This trip cannot be edited because it is either under review, app…" at bounding box center [364, 145] width 133 height 251
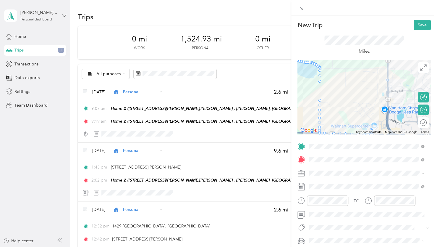
drag, startPoint x: 318, startPoint y: 92, endPoint x: 387, endPoint y: 81, distance: 69.8
drag, startPoint x: 318, startPoint y: 98, endPoint x: 385, endPoint y: 103, distance: 67.0
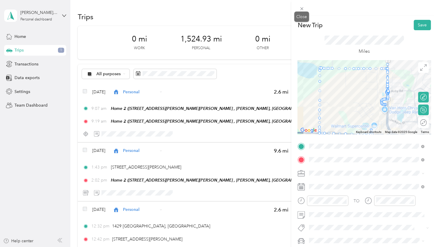
drag, startPoint x: 299, startPoint y: 8, endPoint x: 303, endPoint y: 17, distance: 9.8
click at [299, 8] on icon at bounding box center [301, 8] width 5 height 5
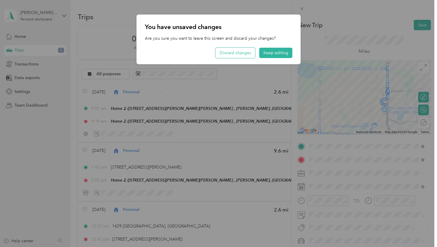
click at [251, 53] on button "Discard changes" at bounding box center [236, 53] width 40 height 10
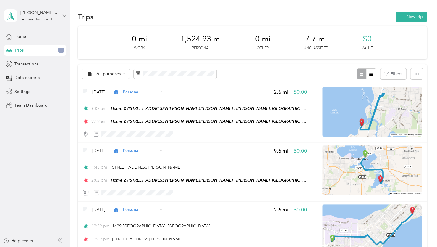
click at [407, 11] on div "Trips New trip" at bounding box center [252, 16] width 349 height 12
click at [404, 21] on button "New trip" at bounding box center [411, 17] width 31 height 10
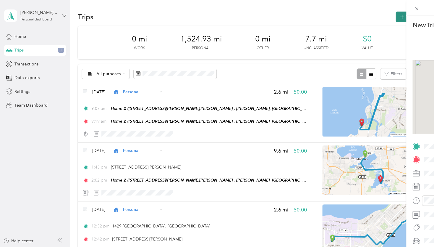
click at [405, 17] on div "New Trip Save This trip cannot be edited because it is either under review, app…" at bounding box center [333, 123] width 437 height 247
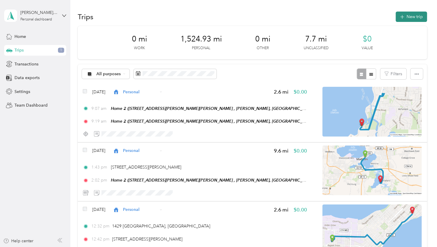
click at [403, 18] on button "New trip" at bounding box center [411, 17] width 31 height 10
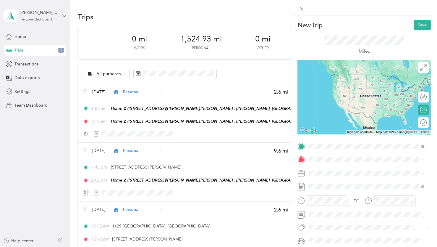
click at [340, 166] on span "2600 Wisconsin Highway 138 Stoughton, Wisconsin 53589, United States" at bounding box center [360, 167] width 81 height 5
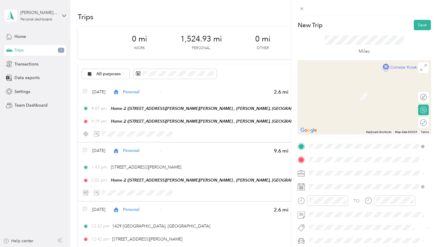
click at [347, 124] on div "Home 2 [STREET_ADDRESS][PERSON_NAME][PERSON_NAME], [PERSON_NAME], [GEOGRAPHIC_D…" at bounding box center [371, 118] width 102 height 25
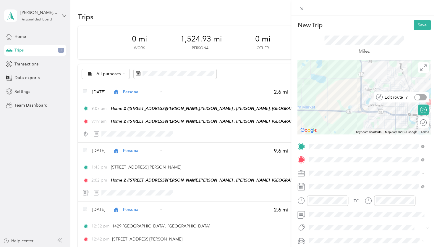
click at [417, 98] on div at bounding box center [420, 97] width 12 height 6
click at [371, 116] on div at bounding box center [364, 97] width 133 height 74
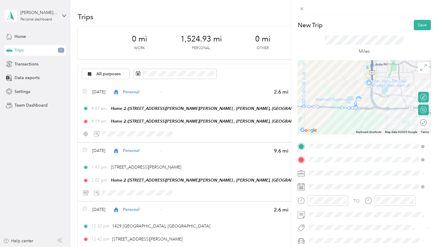
drag, startPoint x: 328, startPoint y: 109, endPoint x: 370, endPoint y: 90, distance: 46.6
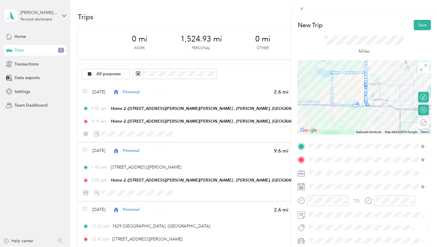
click at [304, 14] on div at bounding box center [364, 8] width 146 height 16
click at [301, 246] on div "New Trip Save This trip cannot be edited because it is either under review, app…" at bounding box center [217, 247] width 434 height 0
click at [300, 9] on icon at bounding box center [301, 8] width 5 height 5
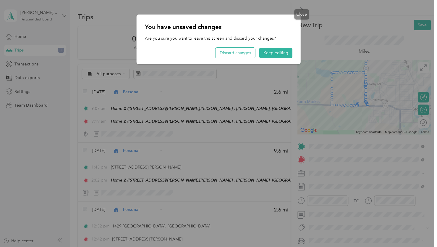
click at [237, 50] on div "You have unsaved changes Are you sure you want to leave this screen and discard…" at bounding box center [219, 39] width 164 height 50
click at [235, 55] on button "Discard changes" at bounding box center [236, 53] width 40 height 10
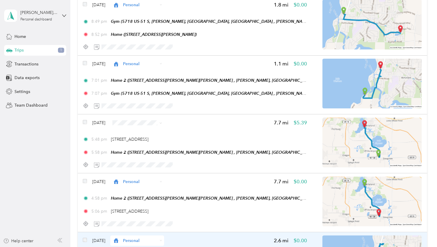
scroll to position [2011, 0]
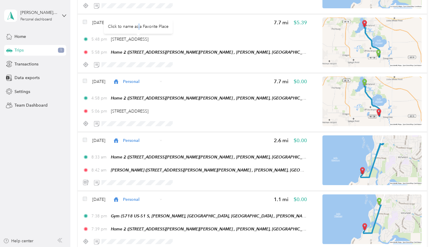
click at [139, 22] on div "Click to name as a Favorite Place" at bounding box center [138, 26] width 69 height 14
click at [162, 21] on div "Click to name as a Favorite Place" at bounding box center [138, 26] width 69 height 14
click at [145, 21] on div "Click to name as a Favorite Place" at bounding box center [138, 26] width 69 height 14
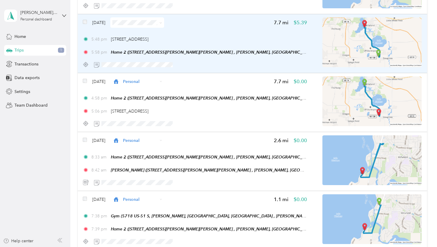
click at [205, 27] on div "Sep 25, 2025 7.7 mi $5.39" at bounding box center [195, 22] width 224 height 10
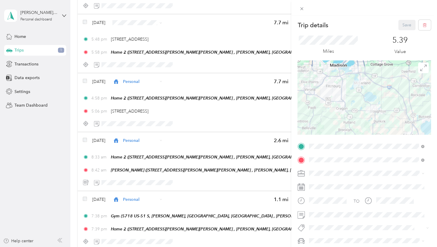
click at [143, 23] on div "Trip details Save This trip cannot be edited because it is either under review,…" at bounding box center [218, 123] width 437 height 247
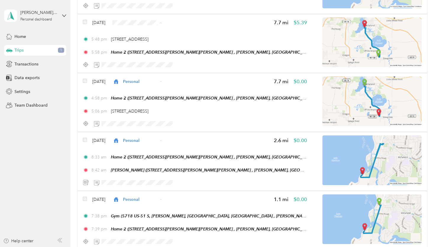
click at [143, 44] on span "Personal" at bounding box center [154, 44] width 35 height 6
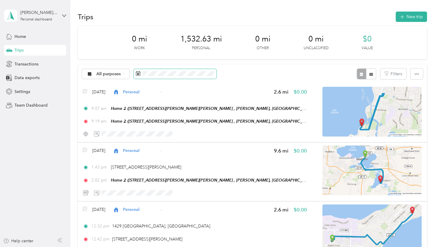
click at [167, 76] on span at bounding box center [175, 74] width 83 height 10
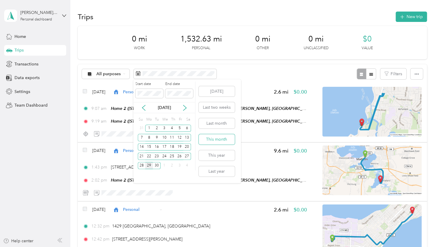
click at [217, 138] on button "This month" at bounding box center [217, 139] width 36 height 10
click at [214, 159] on button "This year" at bounding box center [217, 155] width 36 height 10
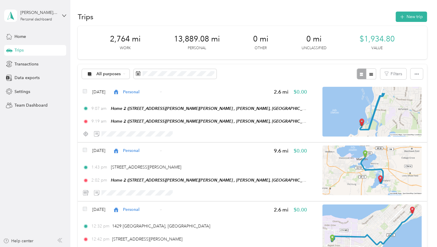
click at [180, 68] on div "All purposes Filters" at bounding box center [252, 73] width 349 height 19
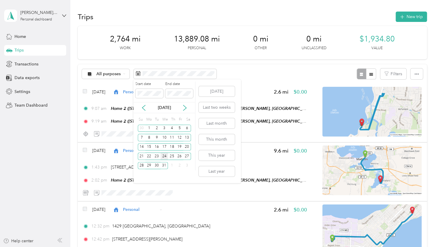
click at [164, 154] on div "24" at bounding box center [165, 155] width 8 height 7
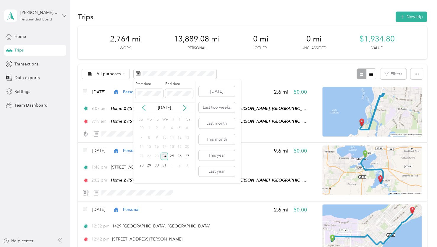
click at [164, 154] on div "24" at bounding box center [165, 155] width 8 height 7
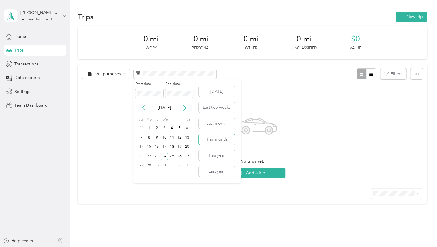
click at [211, 138] on button "This month" at bounding box center [217, 139] width 36 height 10
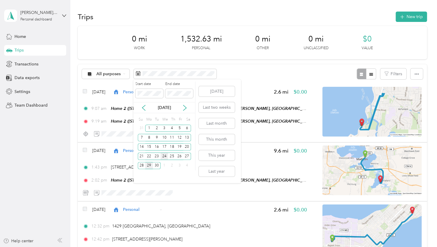
click at [164, 157] on div "24" at bounding box center [165, 155] width 8 height 7
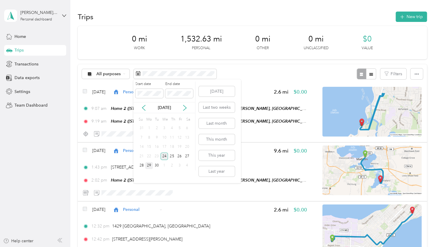
click at [164, 157] on div "24" at bounding box center [165, 155] width 8 height 7
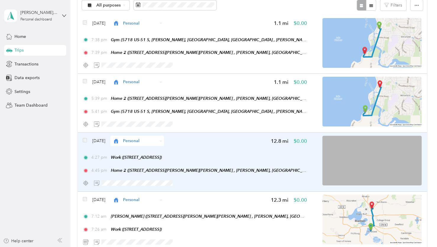
scroll to position [30, 0]
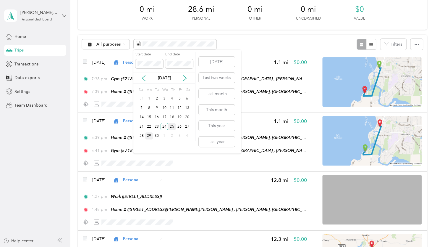
click at [172, 127] on div "25" at bounding box center [172, 126] width 8 height 7
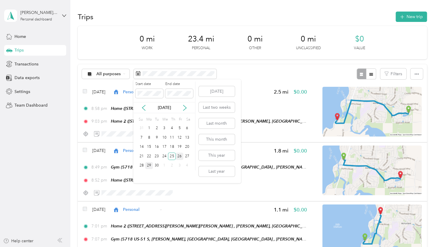
click at [180, 156] on div "26" at bounding box center [180, 155] width 8 height 7
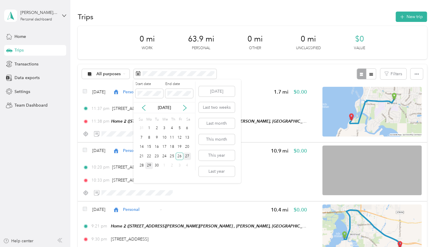
click at [188, 154] on div "27" at bounding box center [187, 155] width 8 height 7
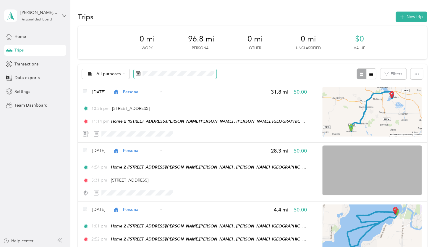
click at [171, 76] on span at bounding box center [175, 74] width 83 height 10
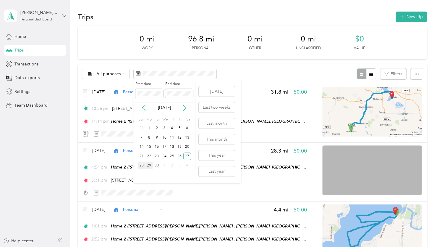
click at [138, 164] on div "28" at bounding box center [142, 165] width 8 height 7
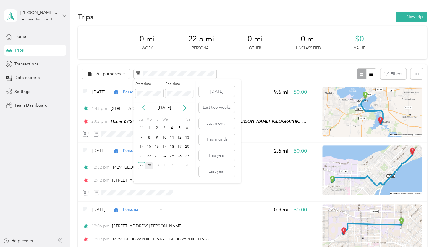
click at [151, 164] on div "29" at bounding box center [149, 165] width 8 height 7
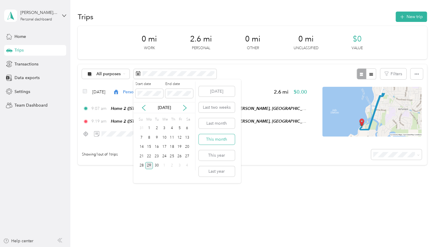
click at [216, 138] on button "This month" at bounding box center [217, 139] width 36 height 10
